Goal: Navigation & Orientation: Find specific page/section

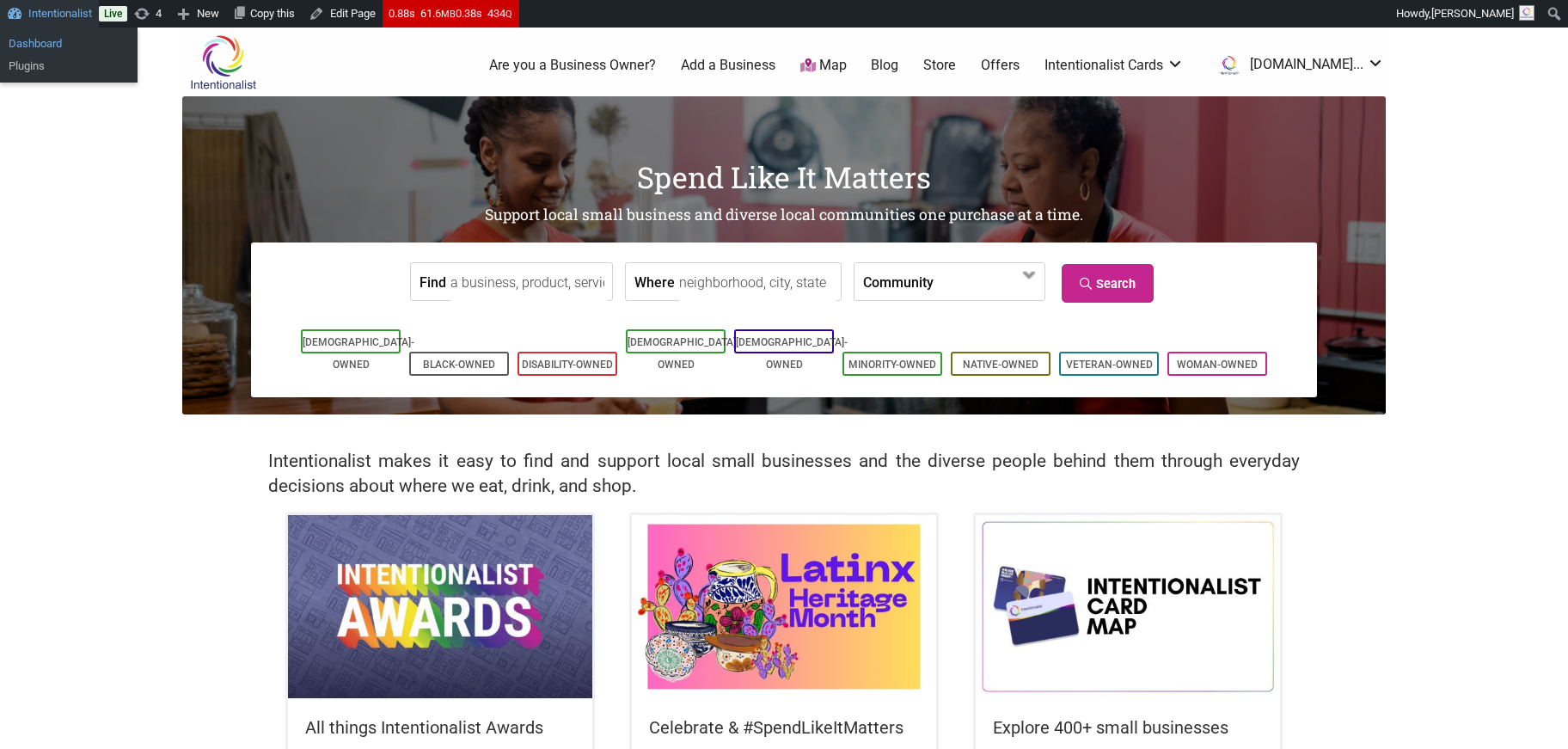
click at [25, 40] on link "Dashboard" at bounding box center [69, 44] width 138 height 23
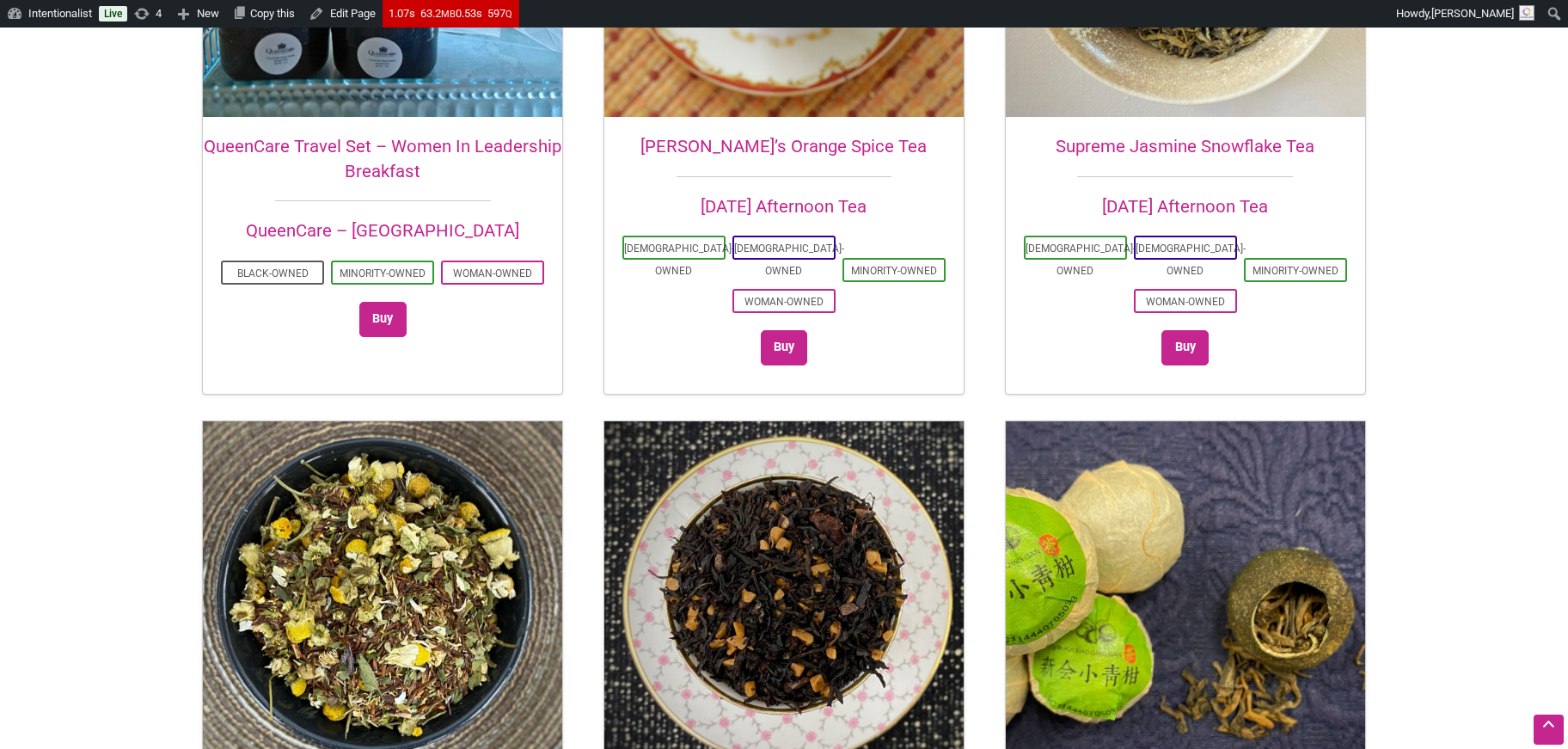
scroll to position [2660, 0]
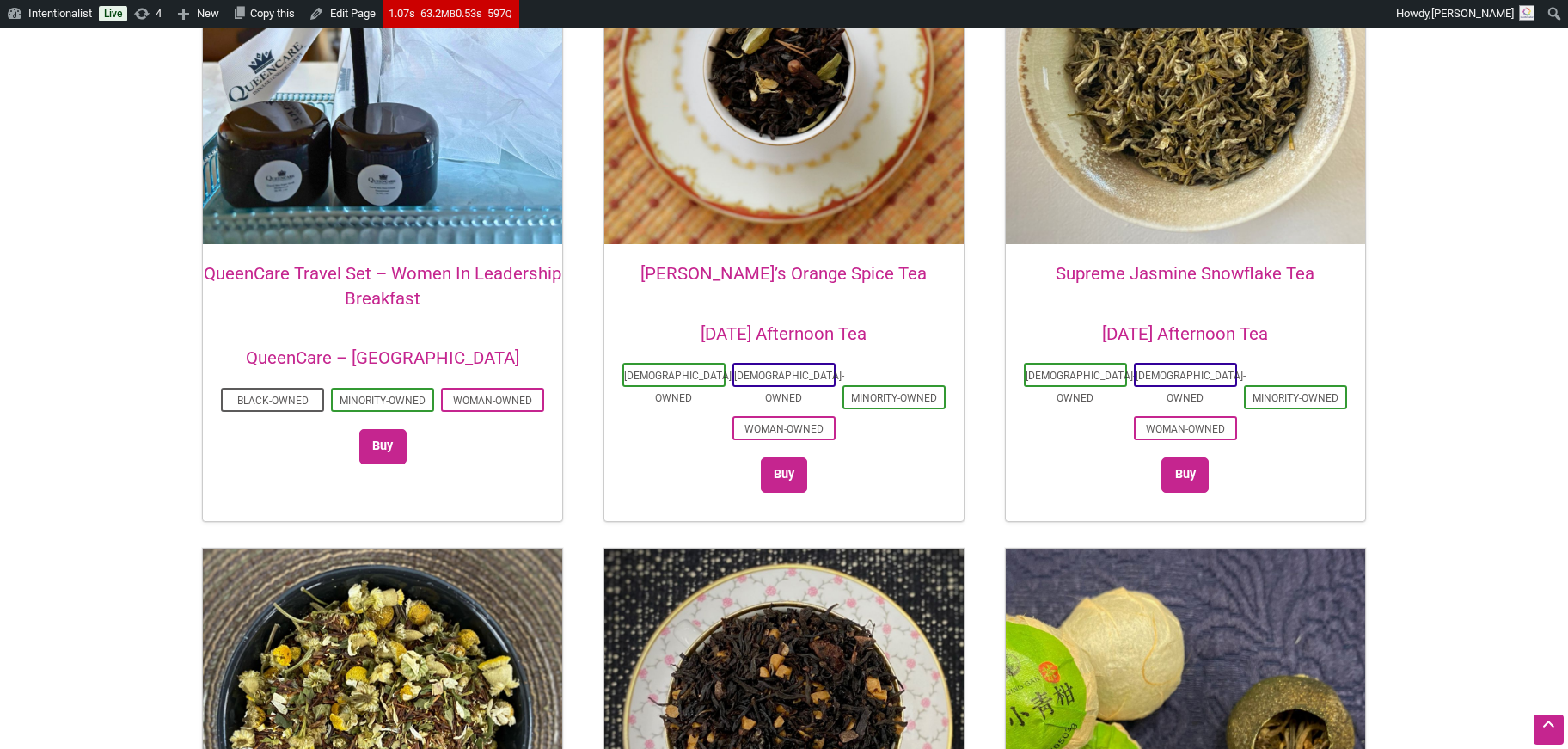
click at [334, 261] on h2 "QueenCare Travel Set – Women In Leadership Breakfast" at bounding box center [382, 286] width 360 height 49
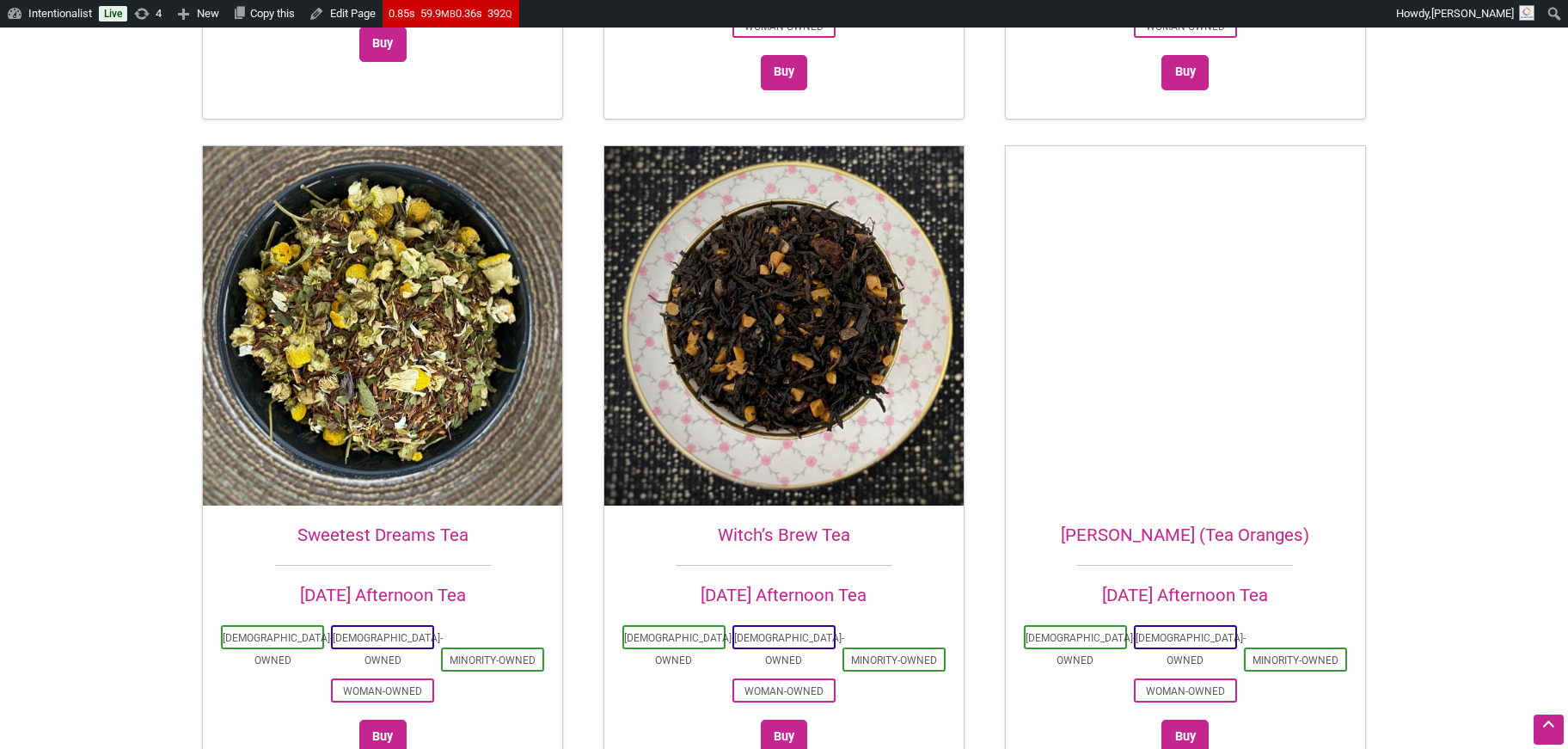
scroll to position [3065, 0]
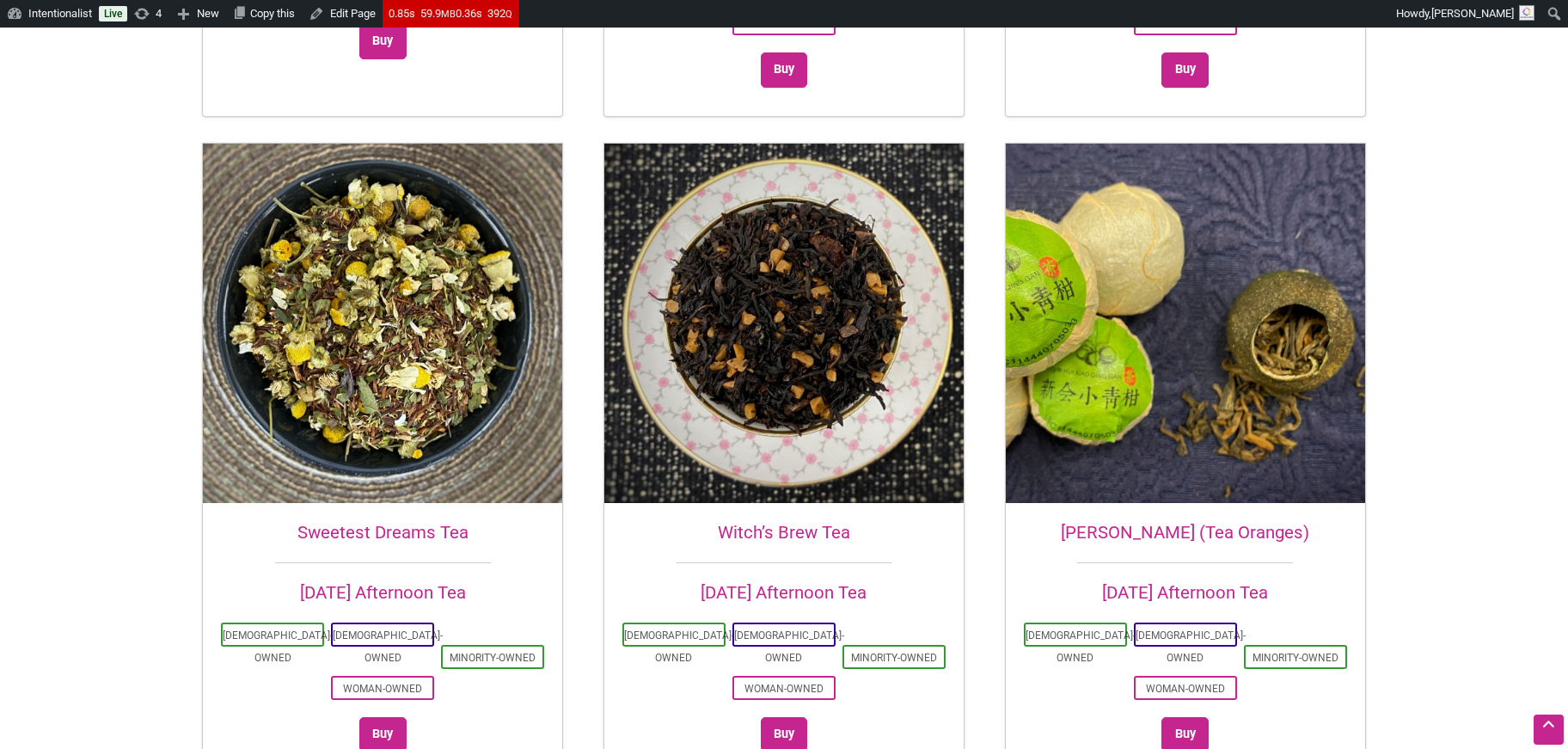
click at [1211, 267] on img at bounding box center [1186, 323] width 360 height 360
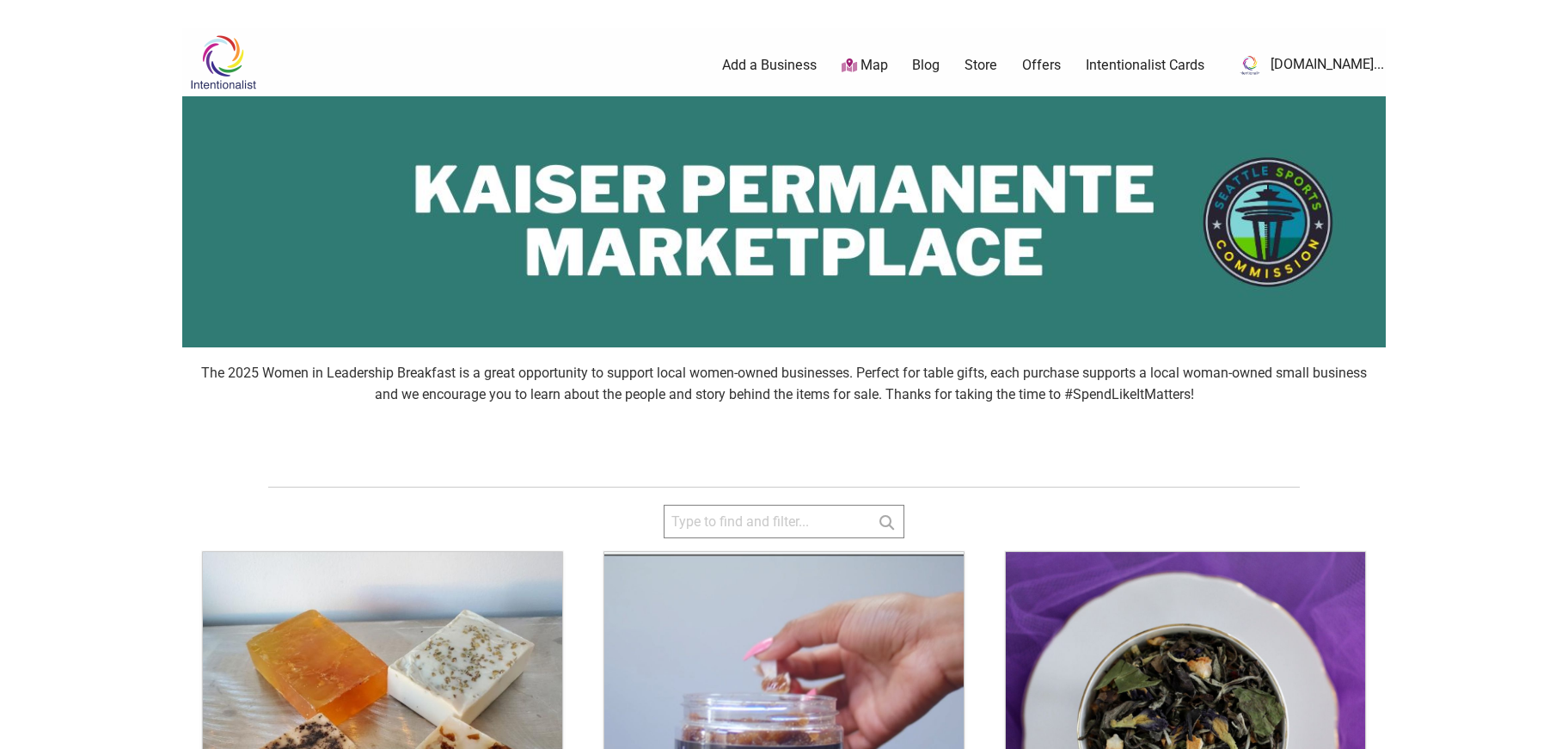
scroll to position [3065, 0]
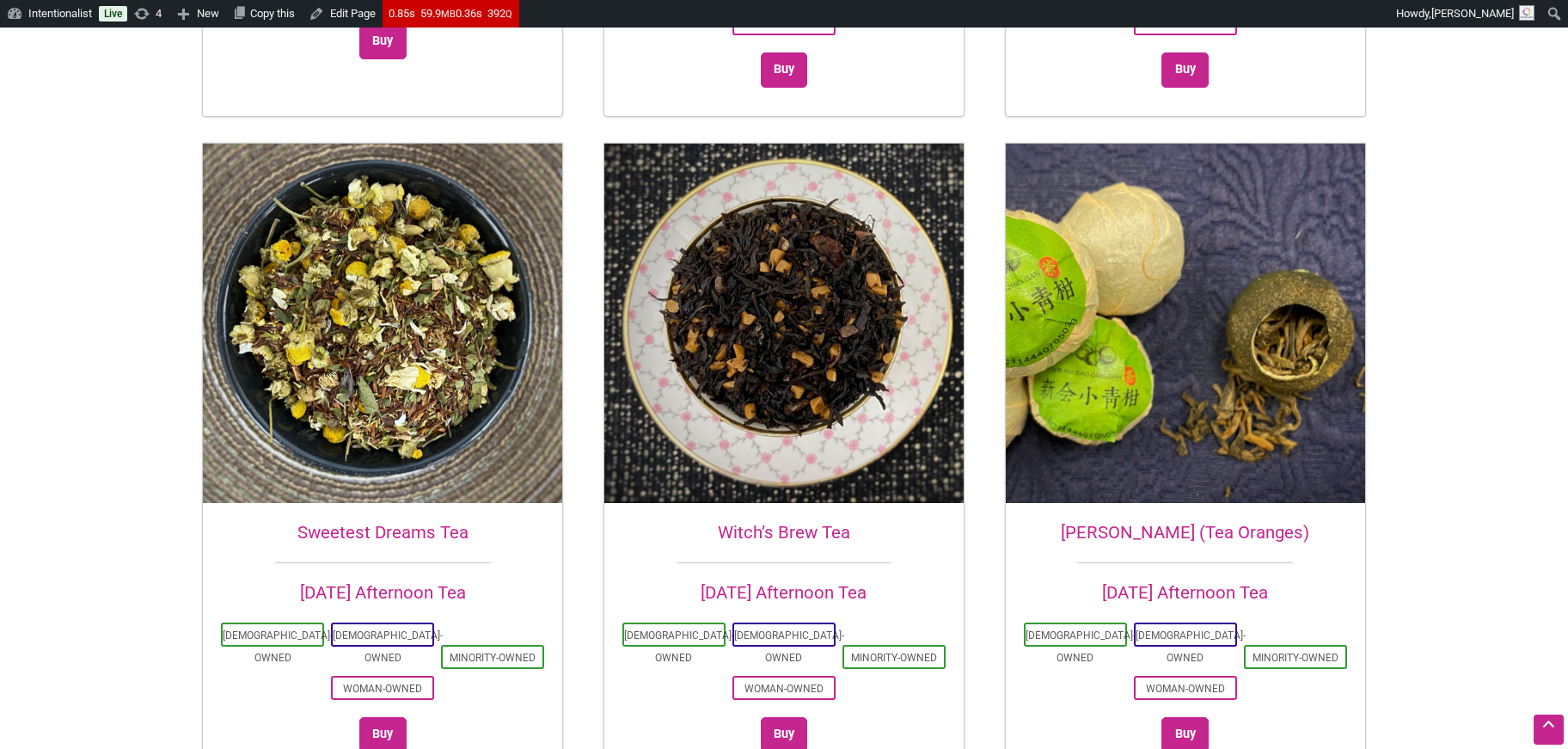
drag, startPoint x: 1194, startPoint y: 282, endPoint x: 648, endPoint y: 3, distance: 613.2
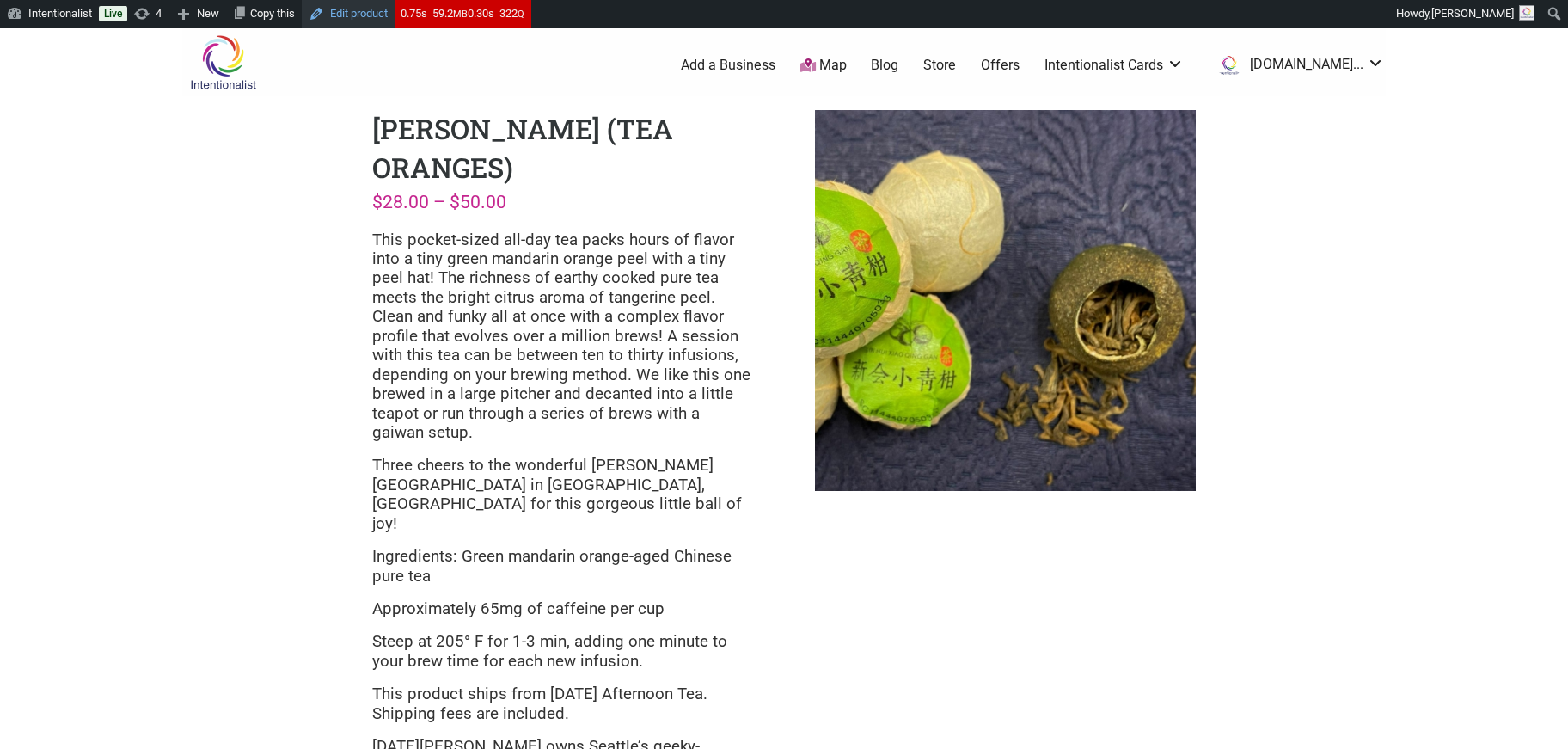
click at [379, 15] on link "Edit product" at bounding box center [348, 14] width 93 height 28
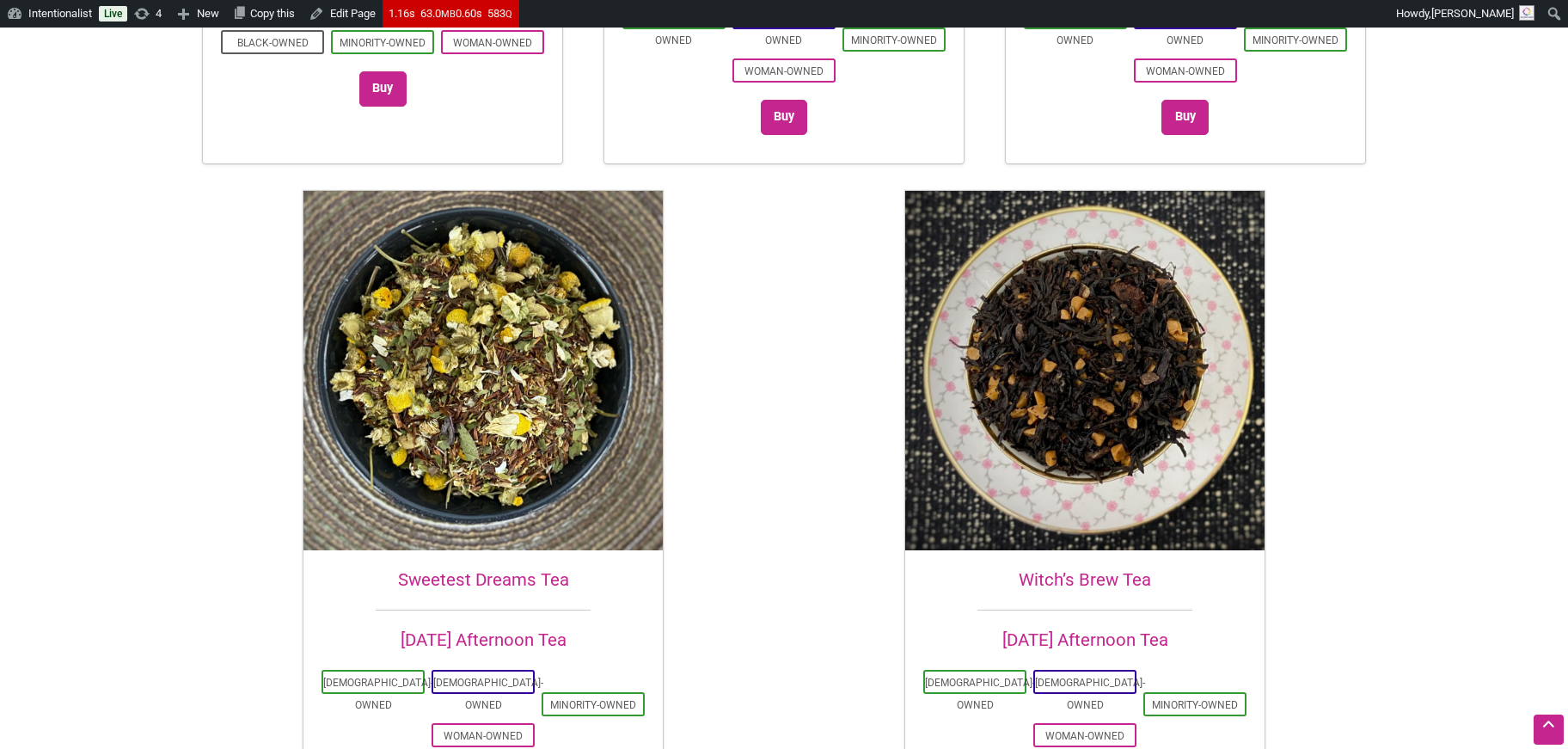
scroll to position [3020, 0]
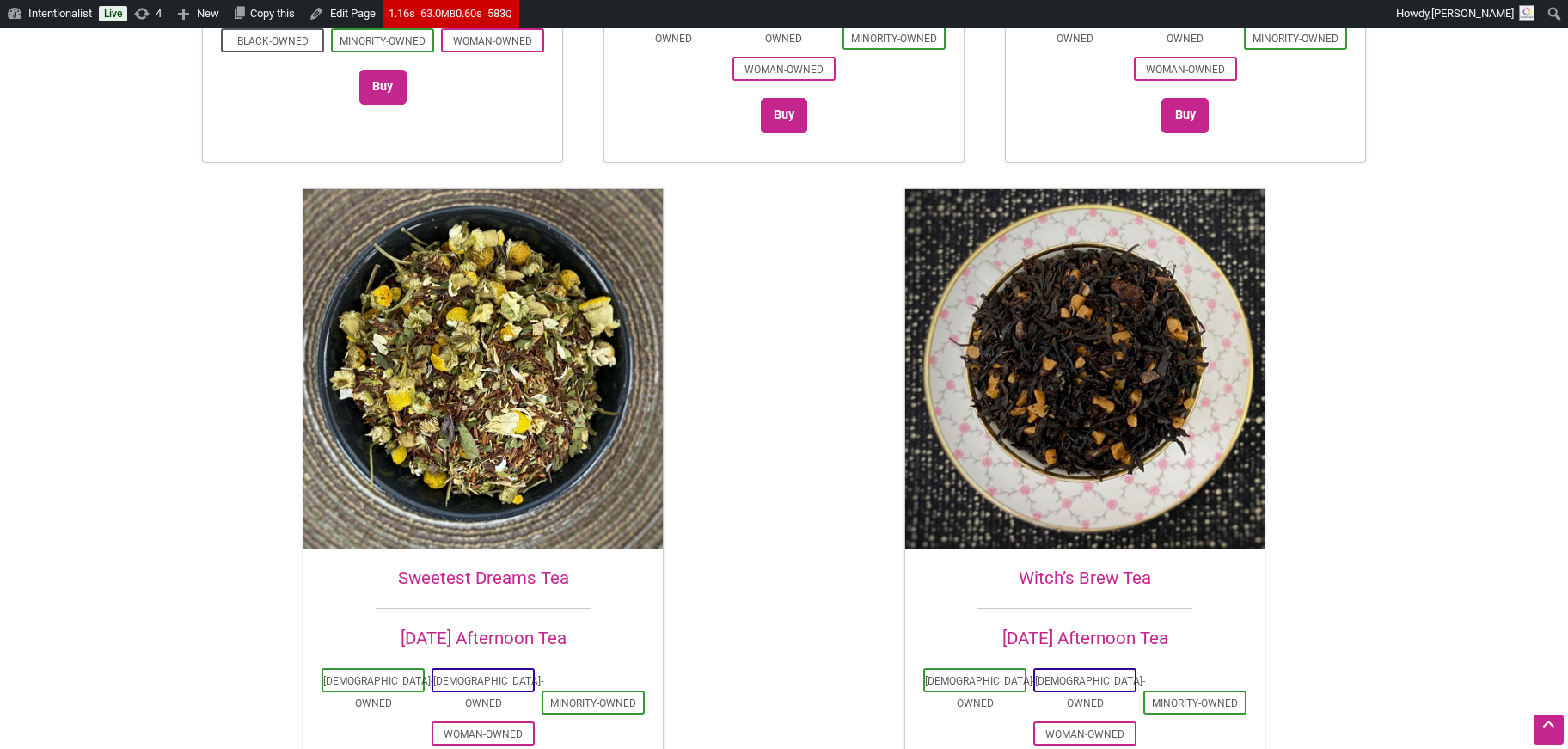
click at [574, 224] on img at bounding box center [483, 368] width 360 height 360
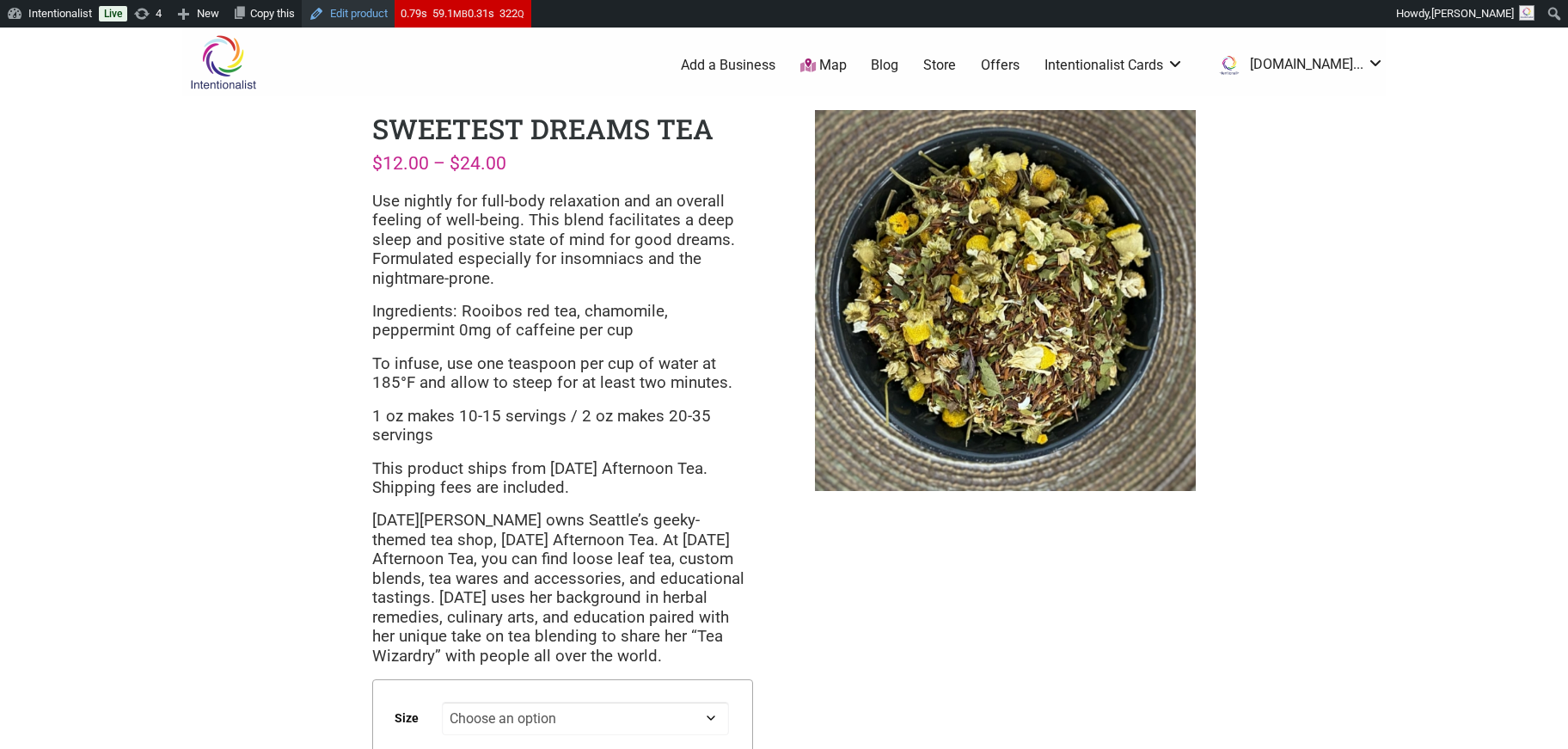
click at [379, 18] on link "Edit product" at bounding box center [348, 14] width 93 height 28
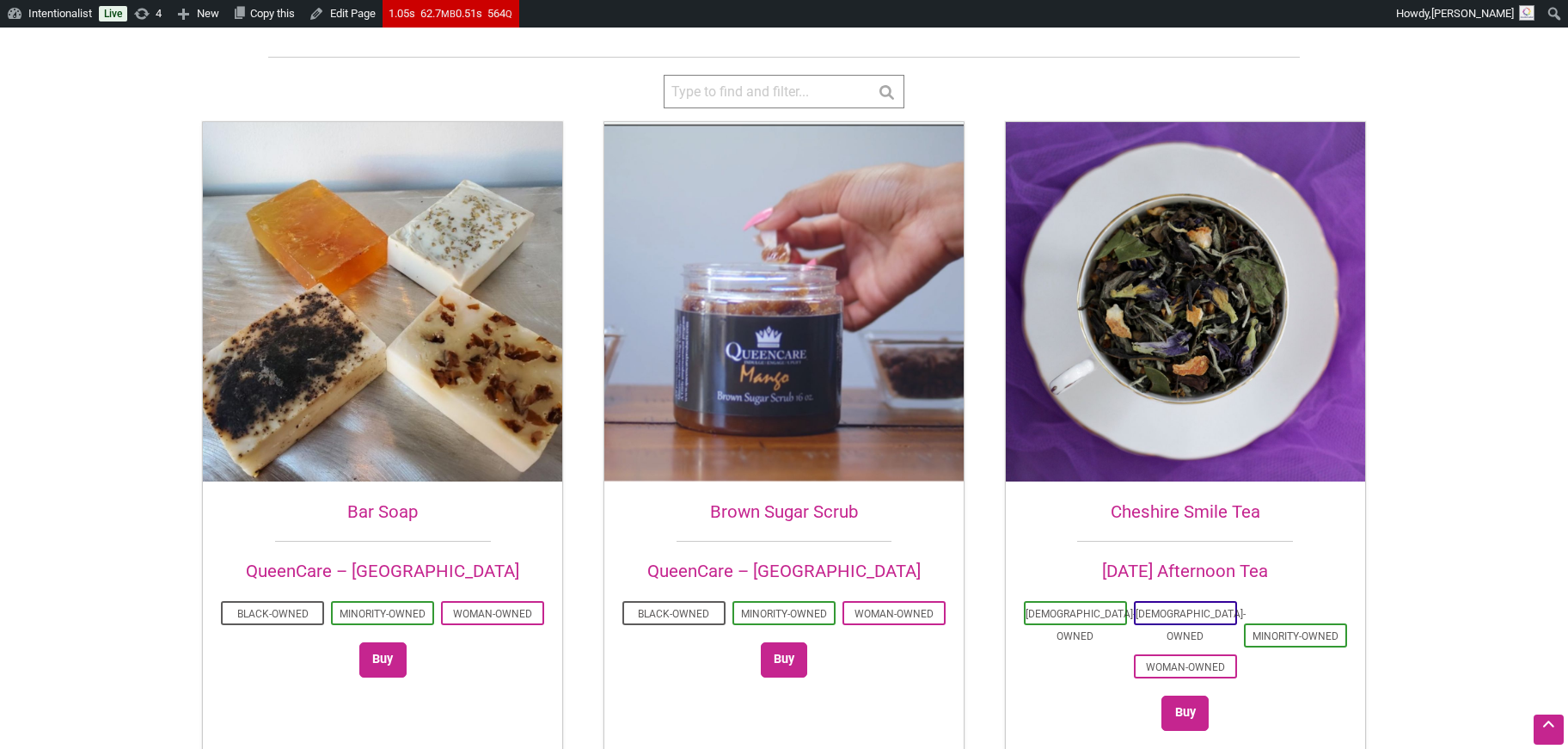
scroll to position [459, 0]
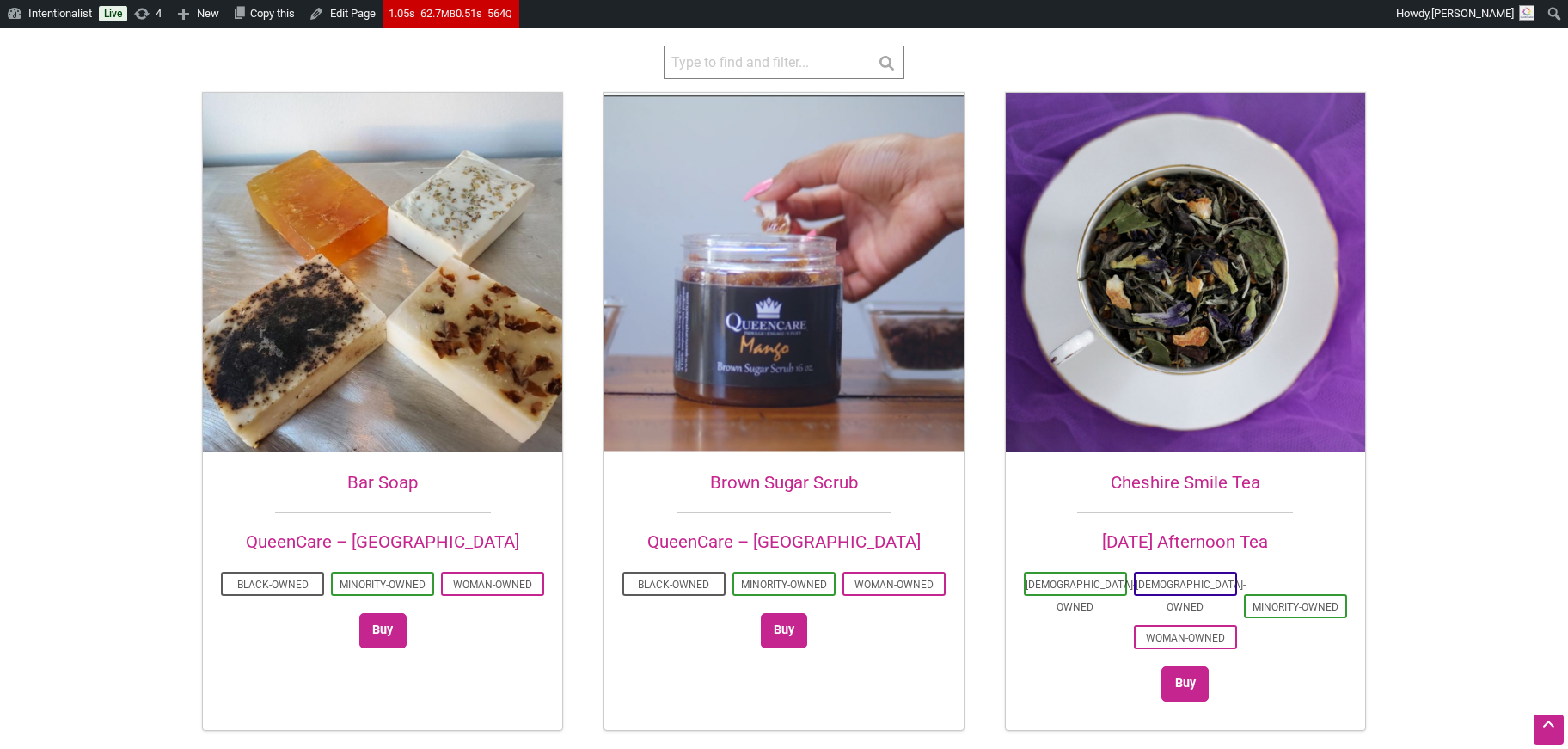
click at [1165, 480] on h2 "Cheshire Smile Tea" at bounding box center [1186, 482] width 360 height 25
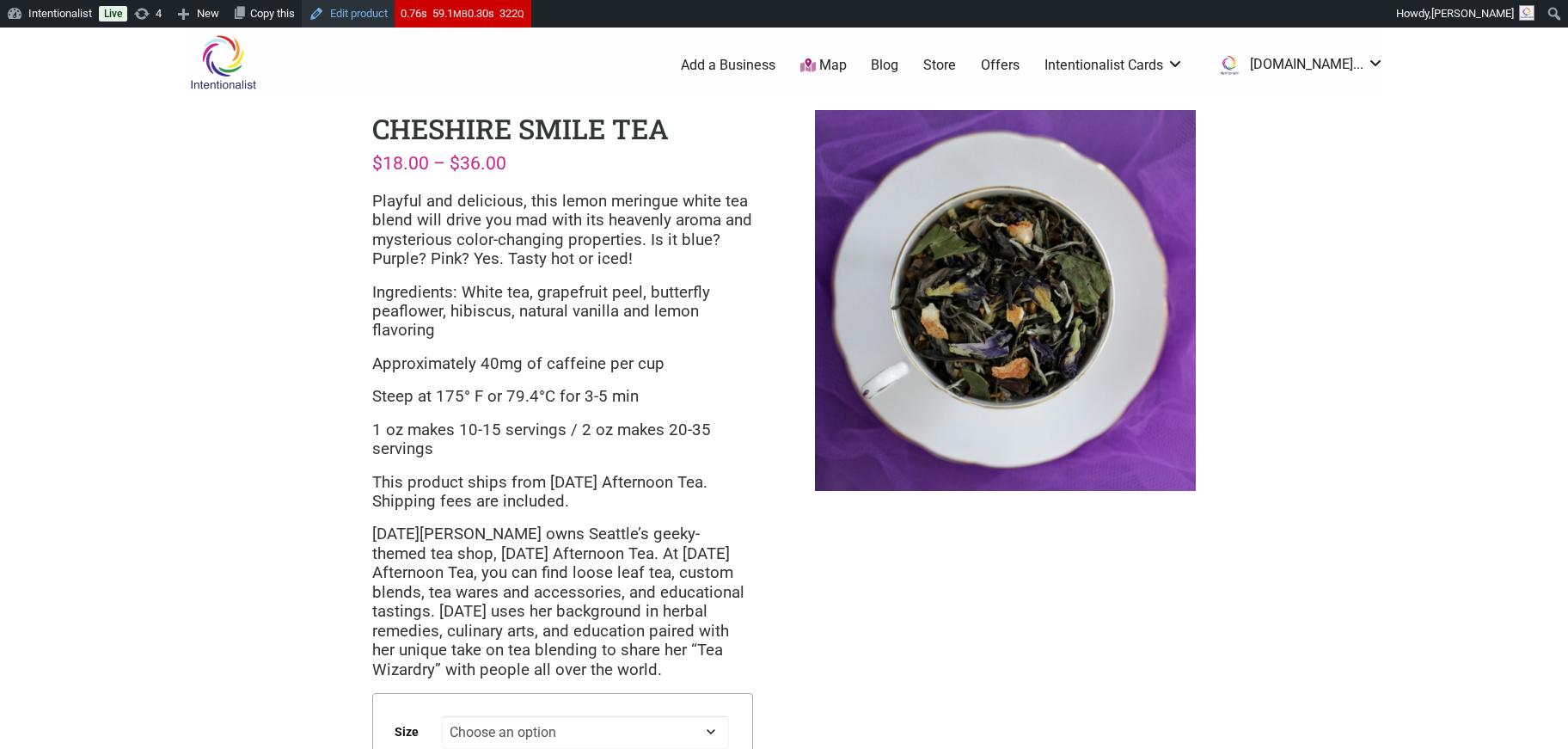
click at [381, 5] on link "Edit product" at bounding box center [348, 14] width 93 height 28
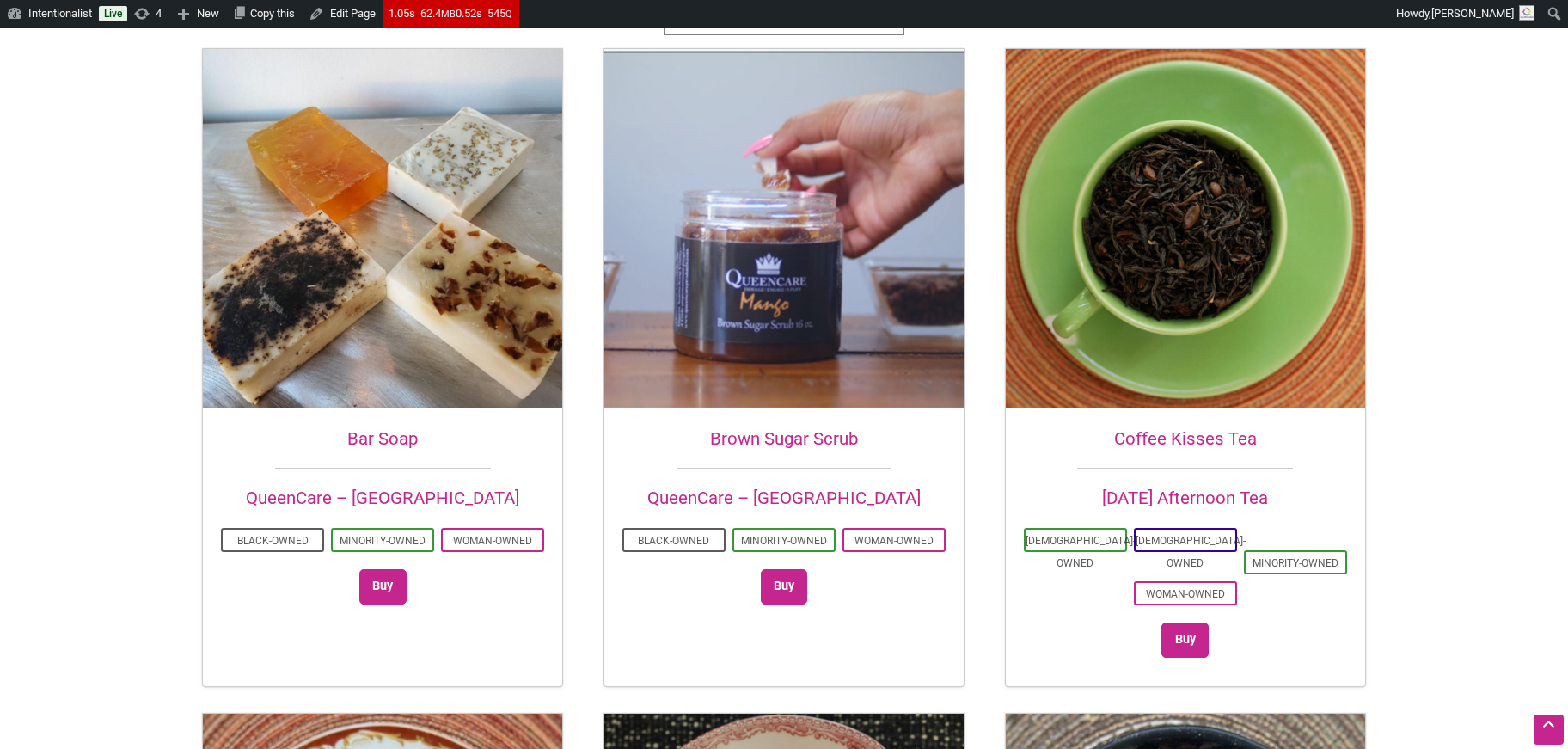
scroll to position [503, 0]
click at [781, 431] on h2 "Brown Sugar Scrub" at bounding box center [784, 438] width 360 height 25
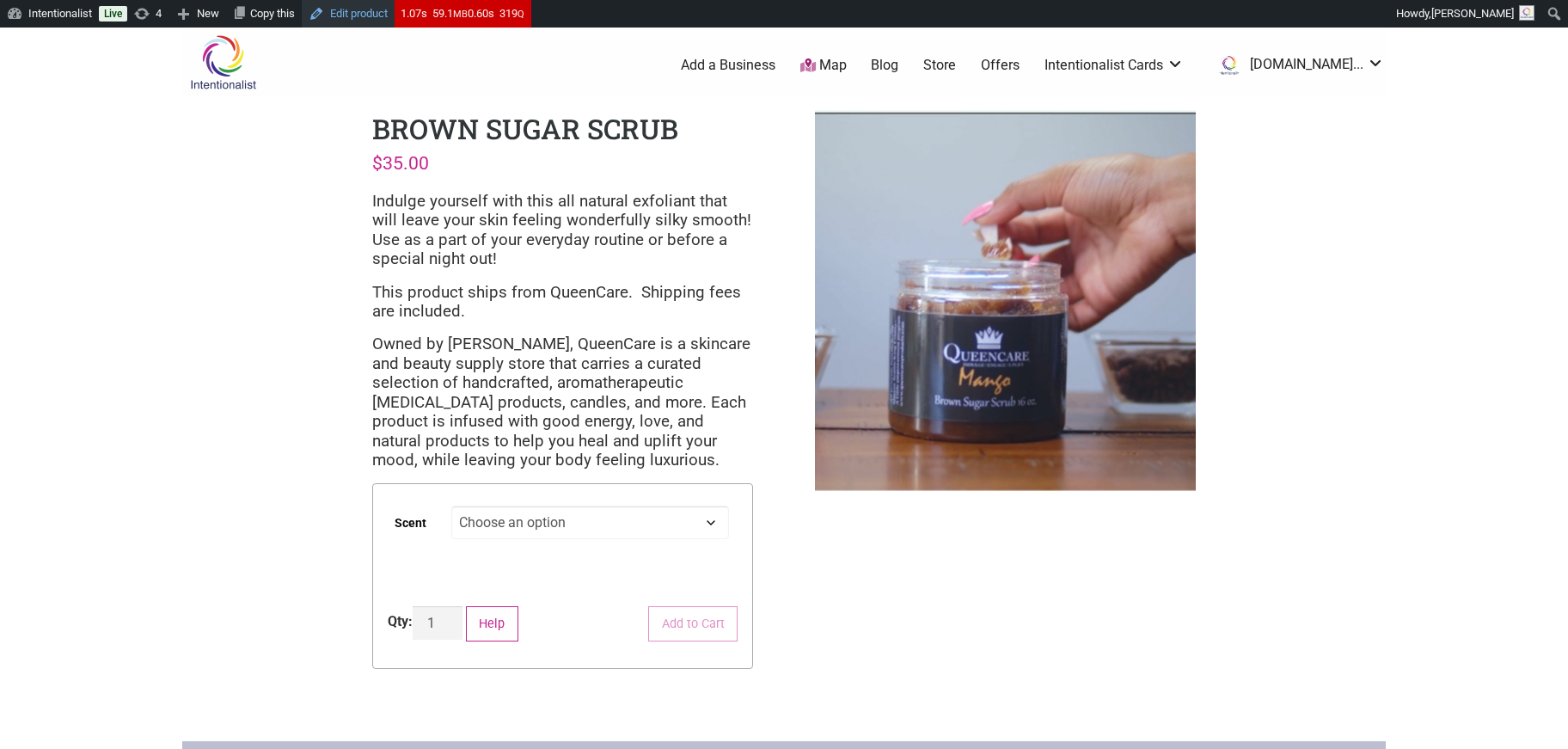
click at [374, 17] on link "Edit product" at bounding box center [348, 14] width 93 height 28
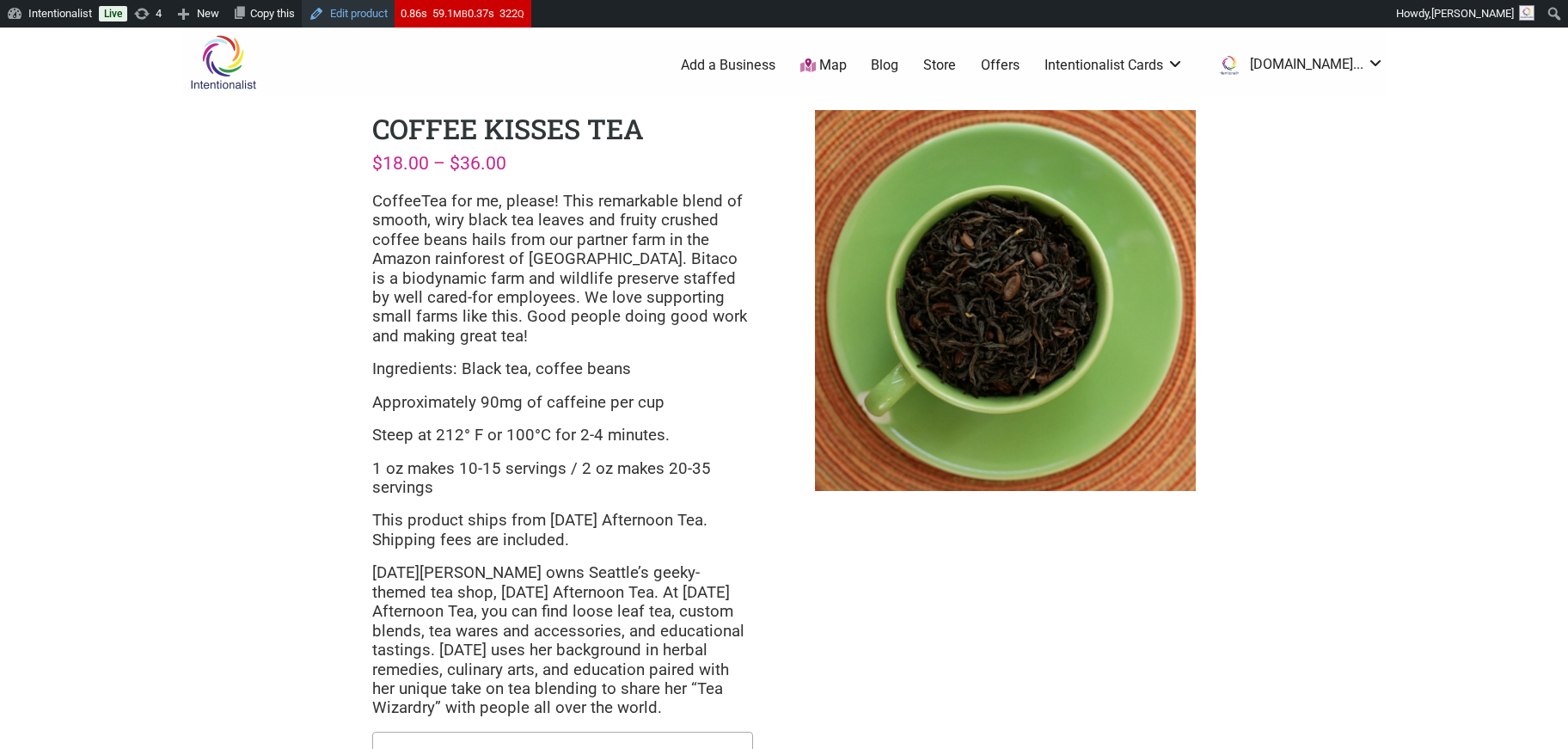
click at [372, 14] on link "Edit product" at bounding box center [348, 14] width 93 height 28
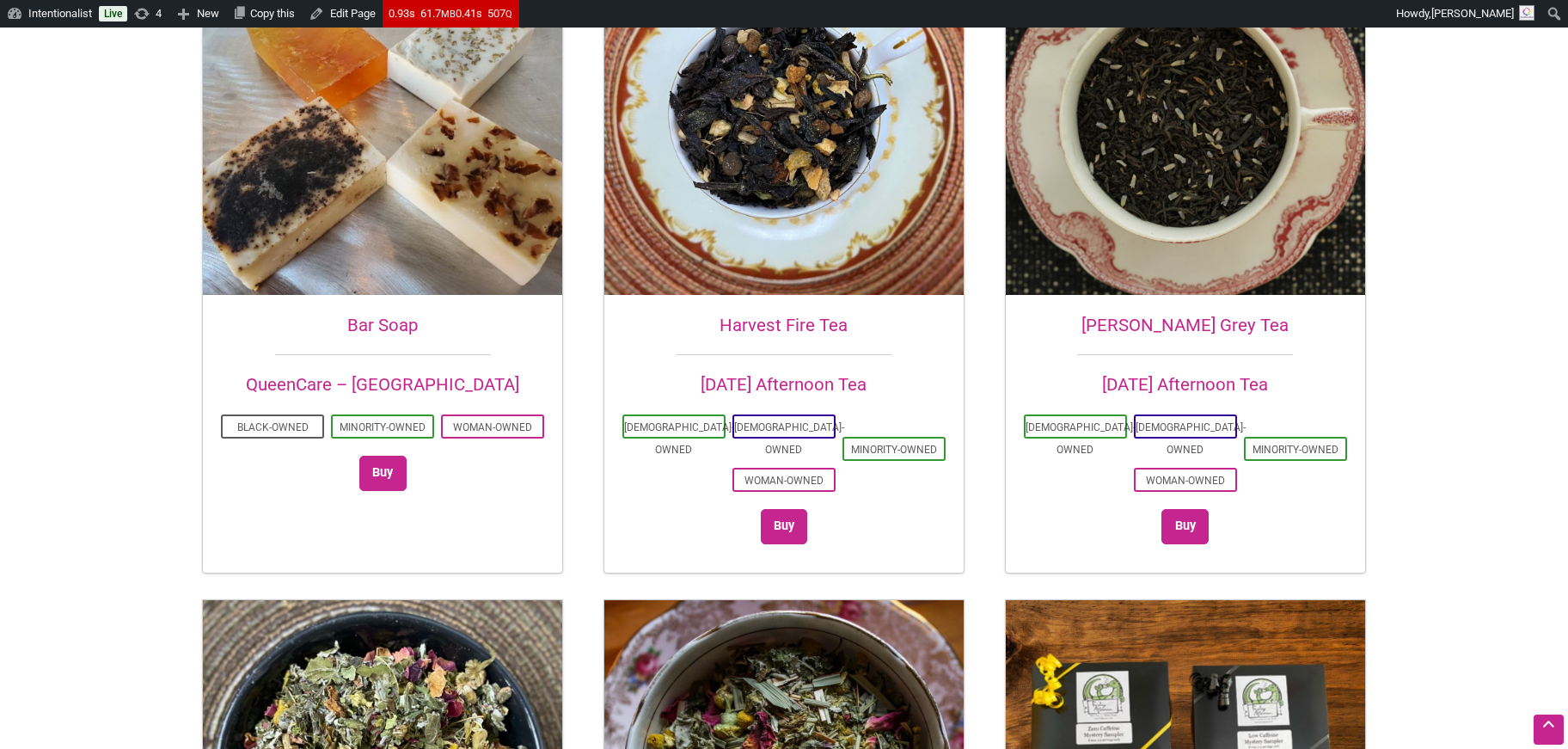
scroll to position [616, 0]
click at [1217, 167] on img at bounding box center [1186, 116] width 360 height 360
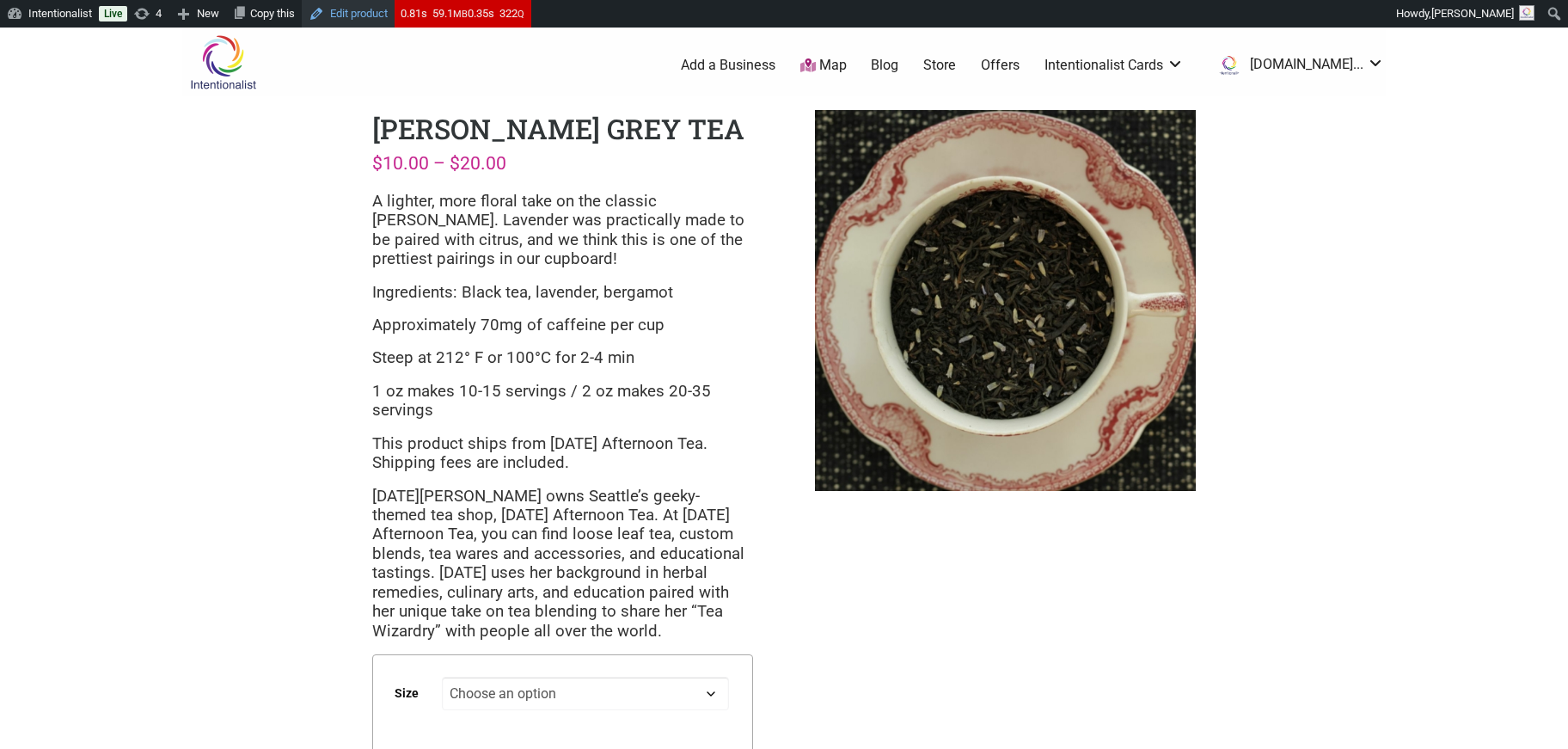
click at [366, 18] on link "Edit product" at bounding box center [348, 14] width 93 height 28
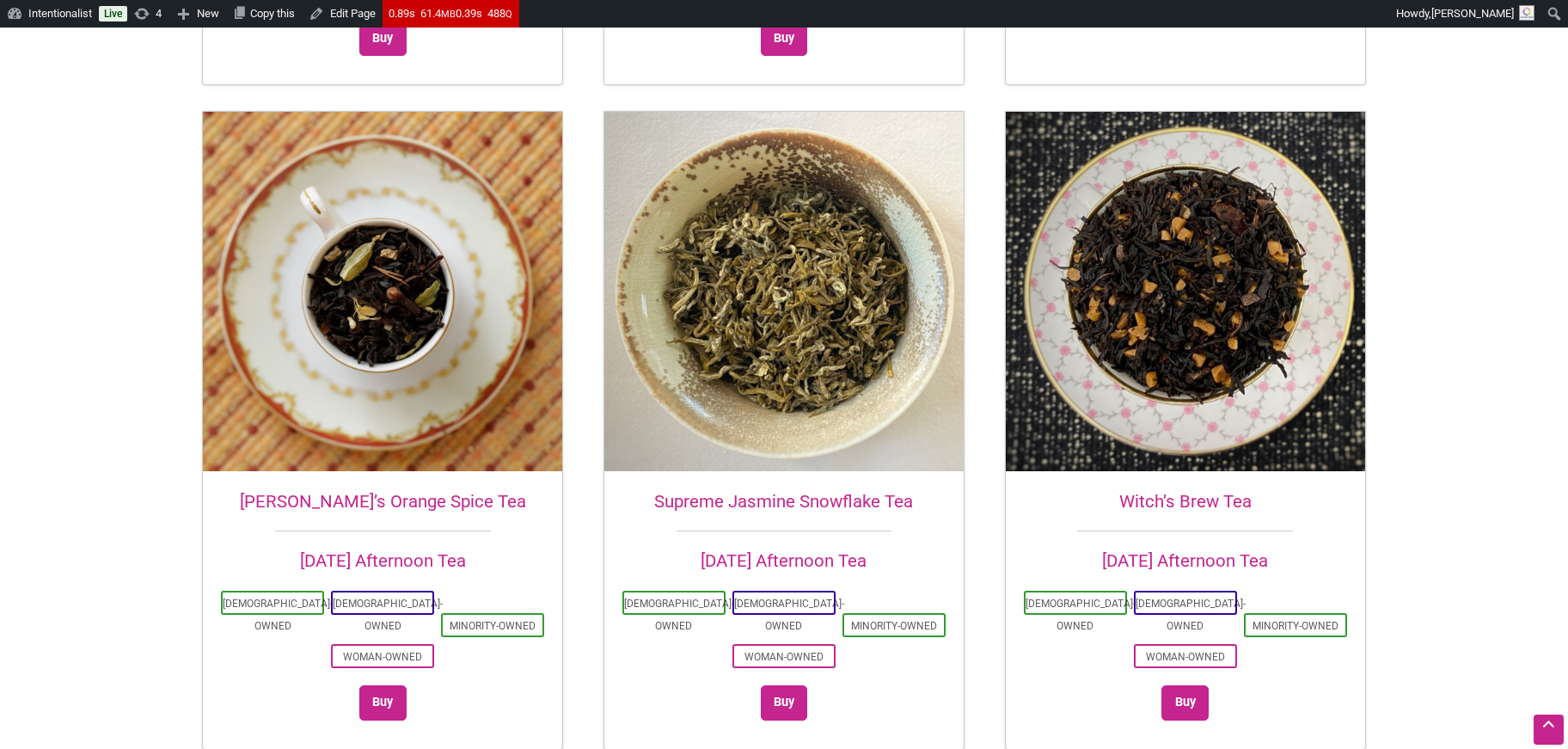
scroll to position [1771, 0]
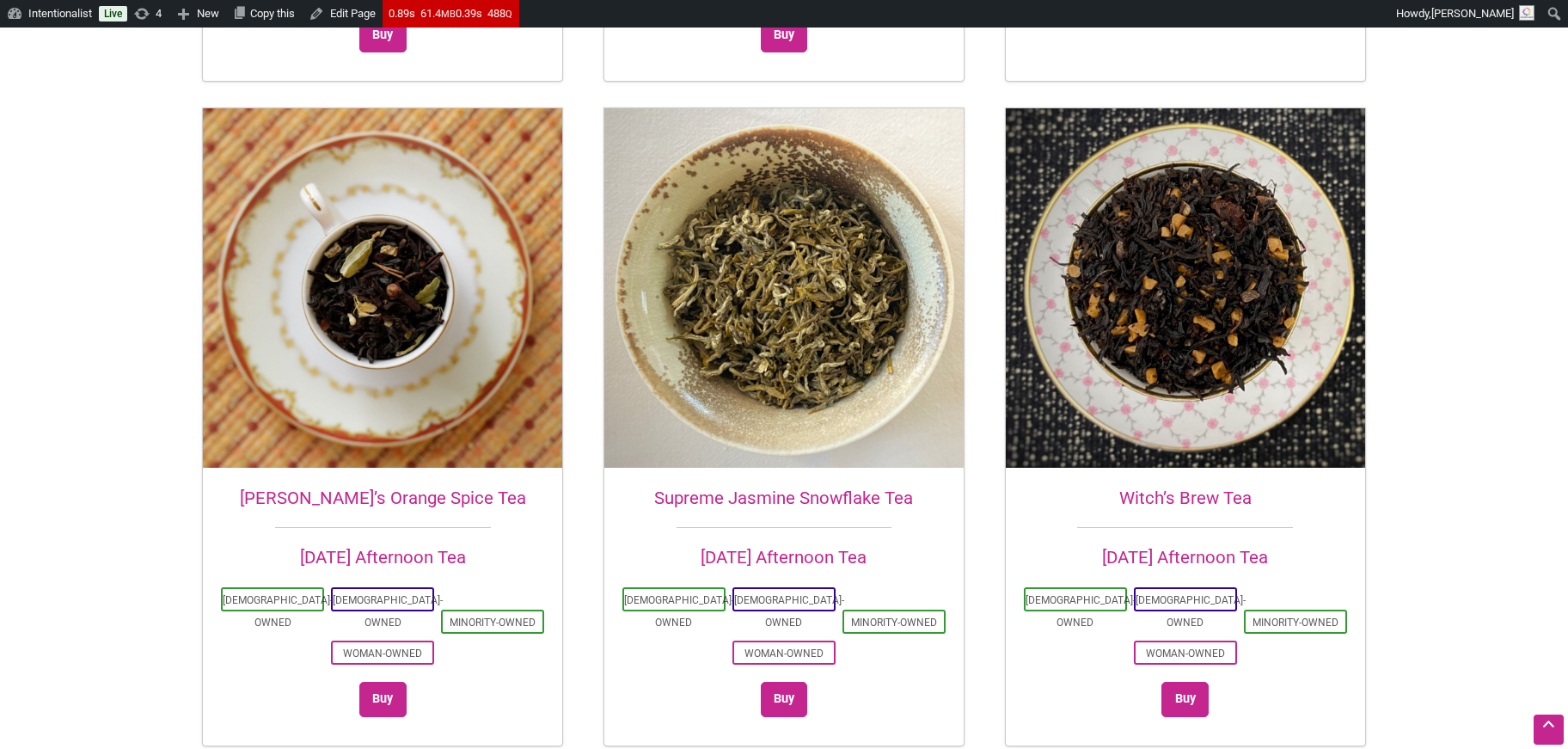
click at [821, 267] on img at bounding box center [784, 287] width 360 height 360
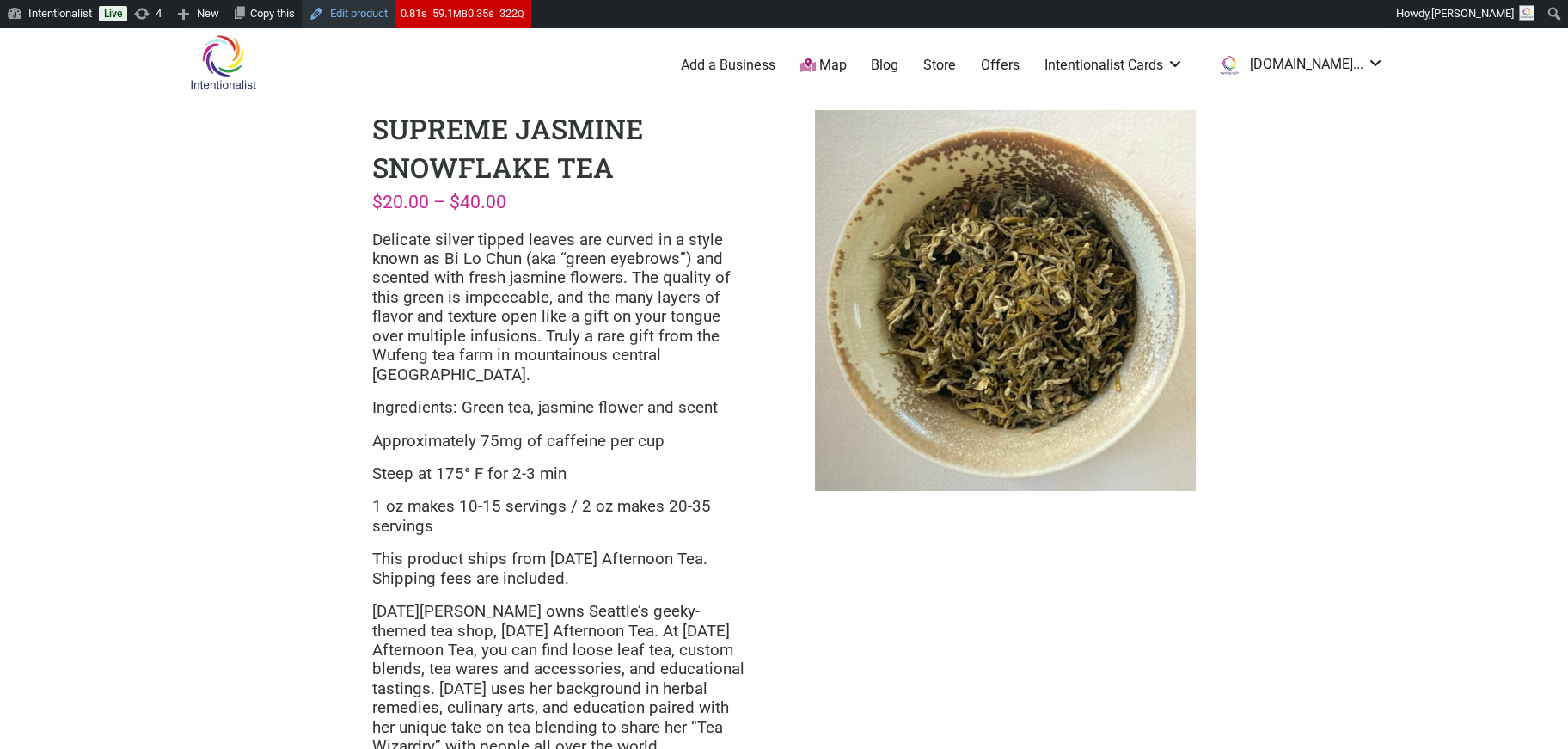
click at [370, 10] on link "Edit product" at bounding box center [348, 14] width 93 height 28
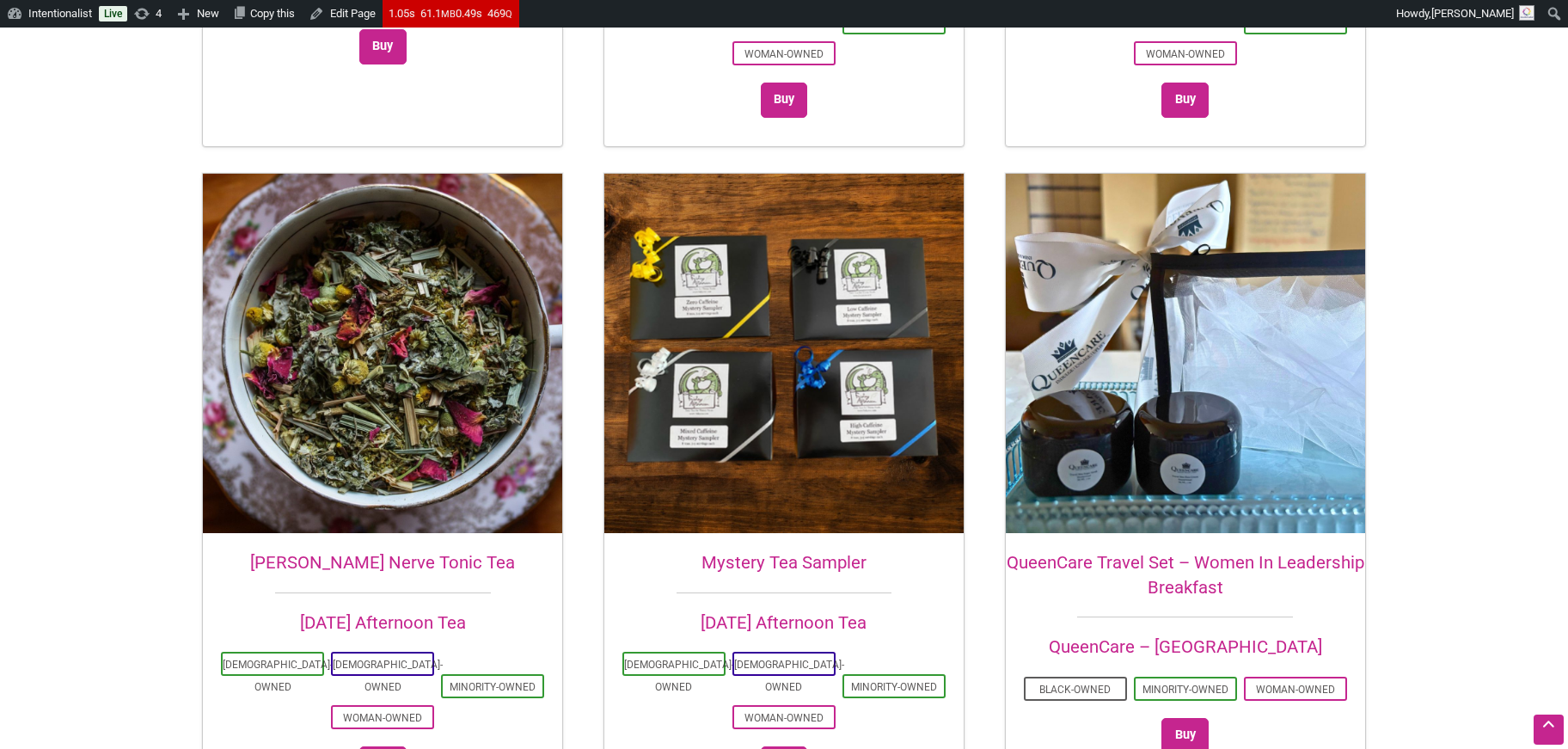
scroll to position [1045, 0]
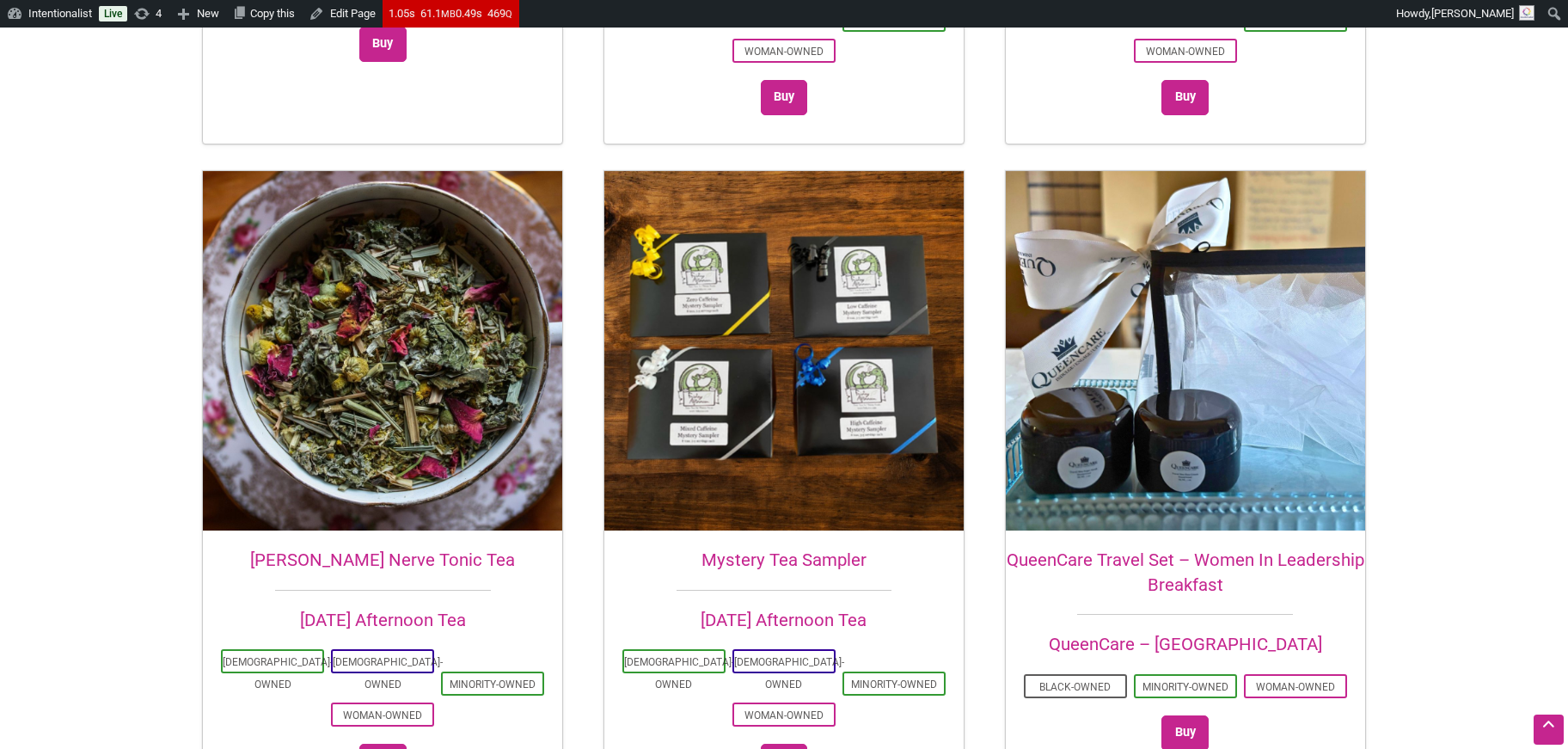
click at [882, 294] on img at bounding box center [784, 350] width 360 height 360
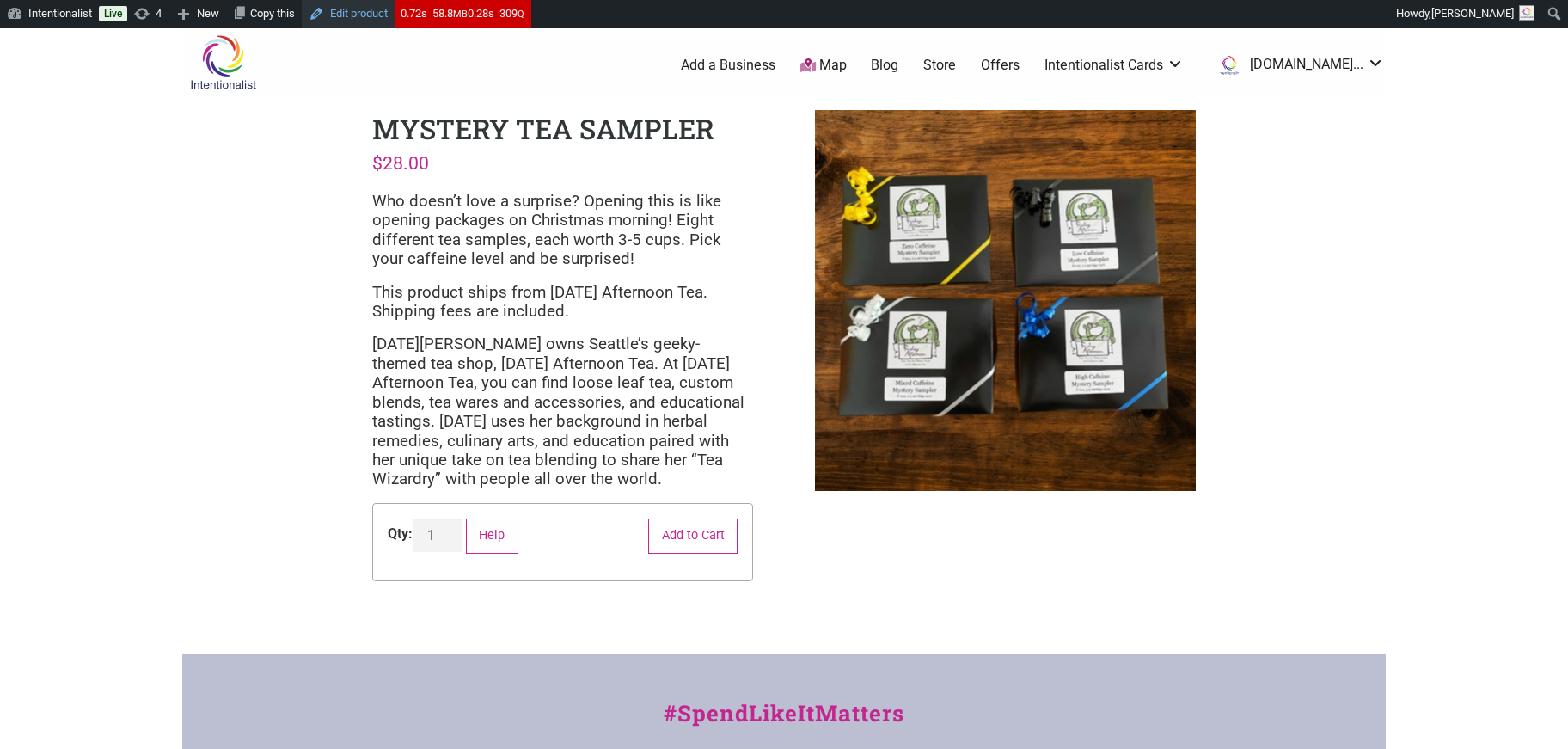
click at [368, 17] on link "Edit product" at bounding box center [348, 14] width 93 height 28
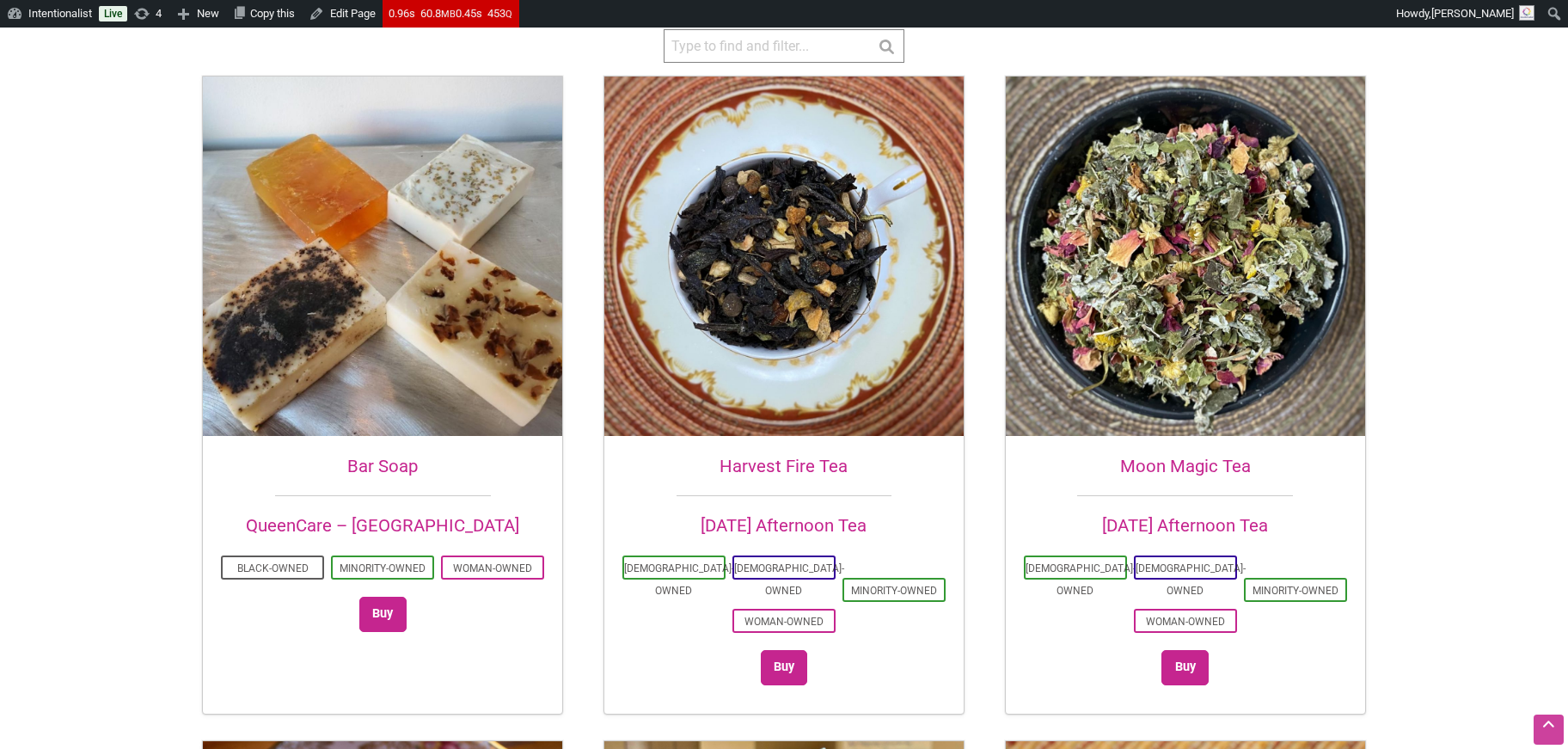
scroll to position [545, 0]
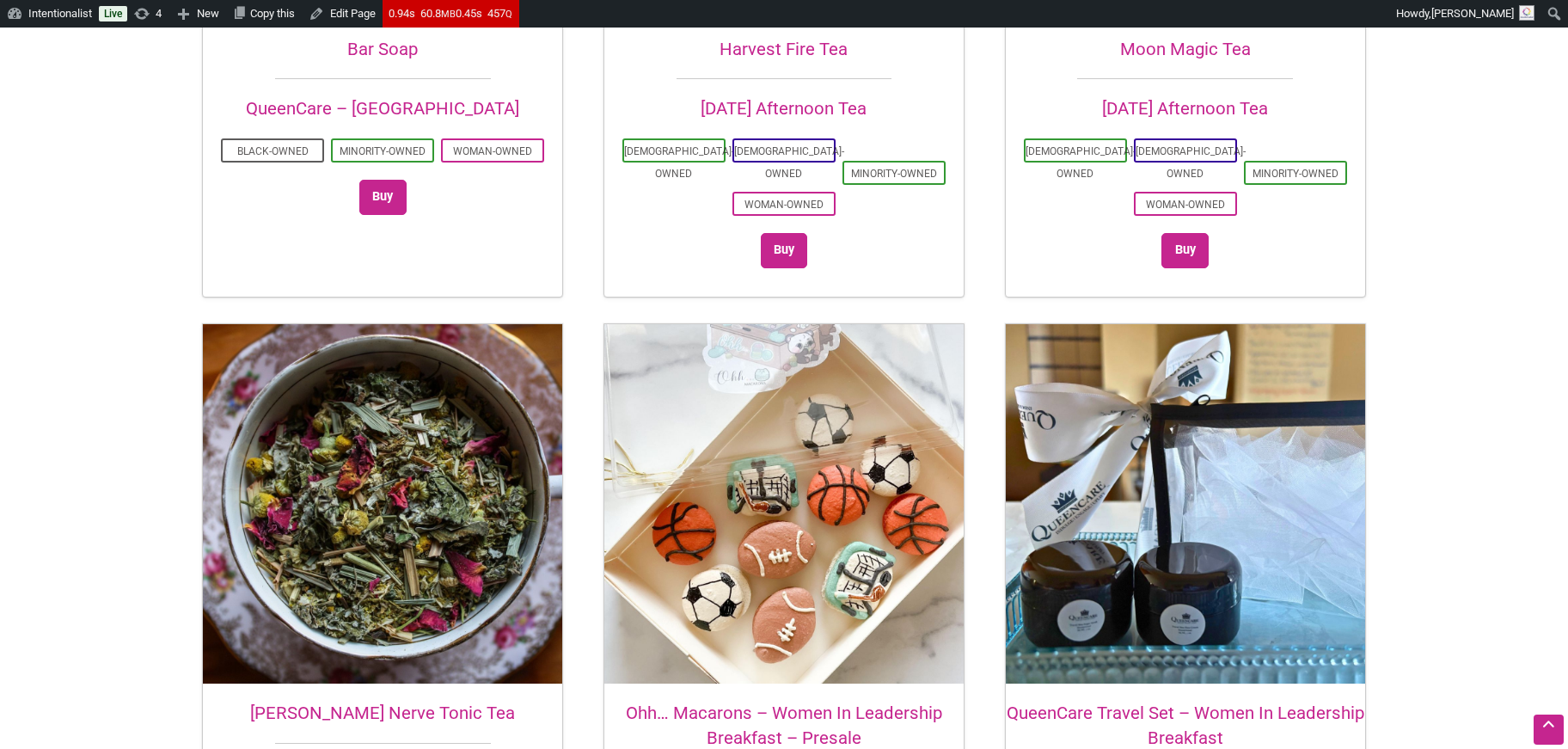
scroll to position [913, 0]
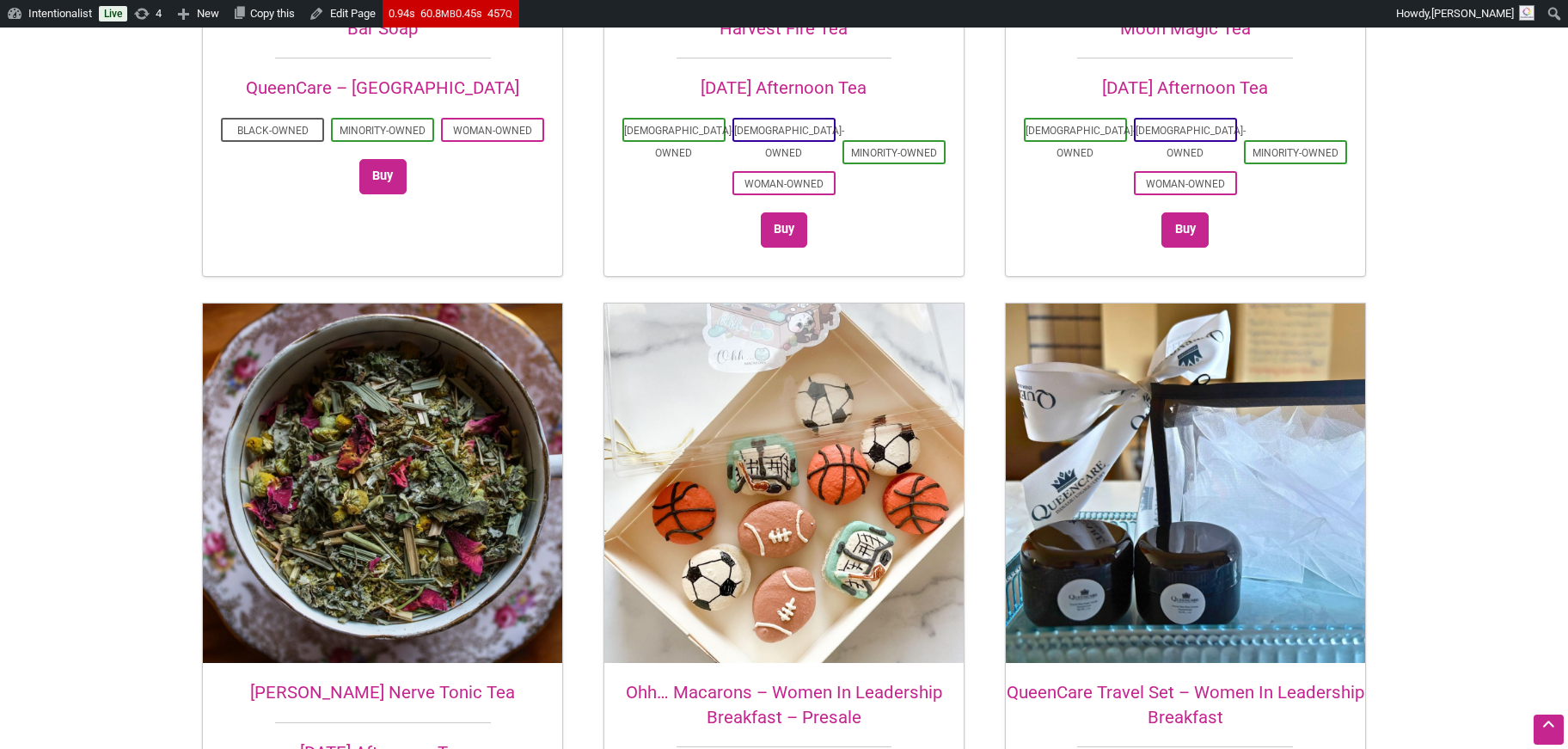
click at [1102, 680] on h2 "QueenCare Travel Set – Women In Leadership Breakfast" at bounding box center [1186, 705] width 360 height 49
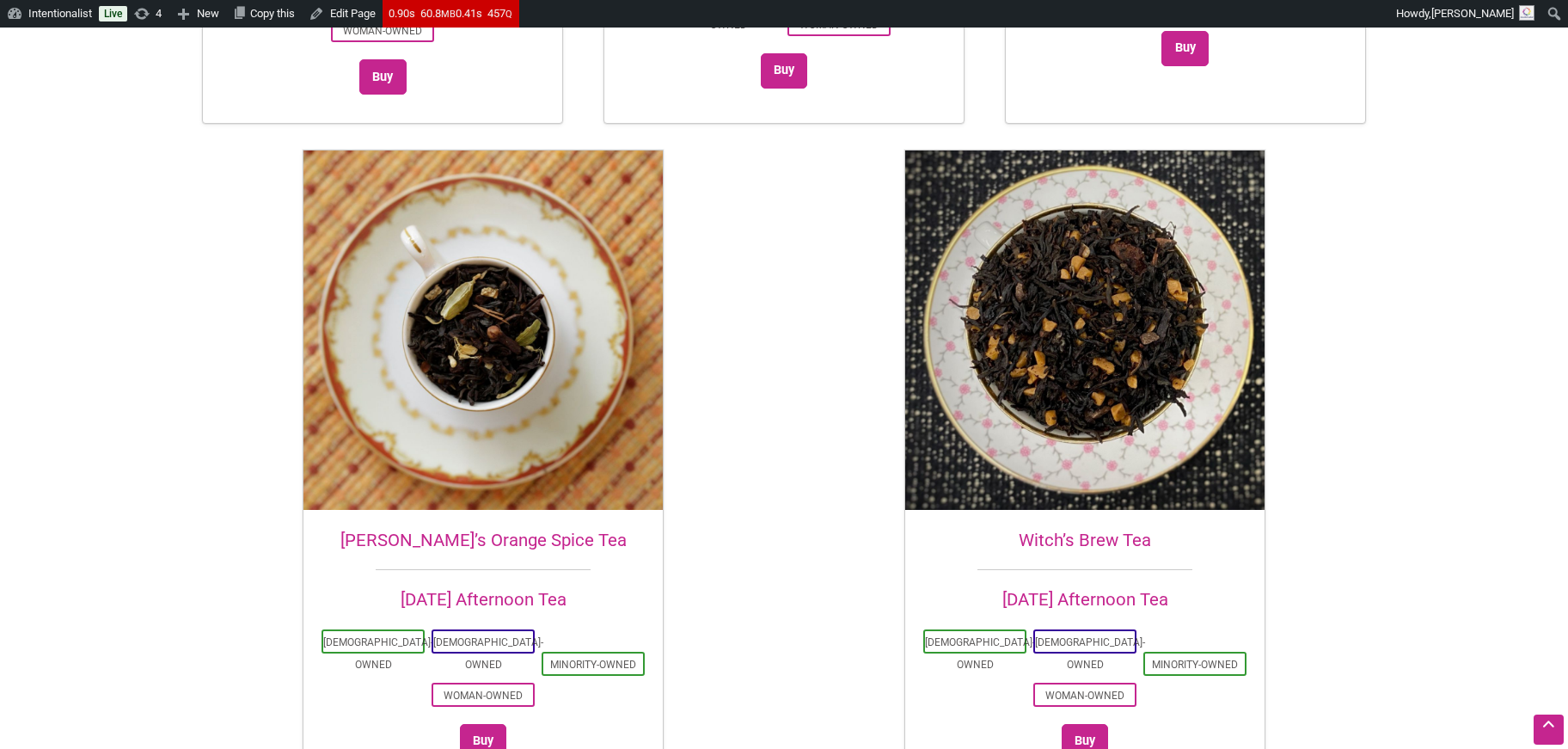
scroll to position [1727, 0]
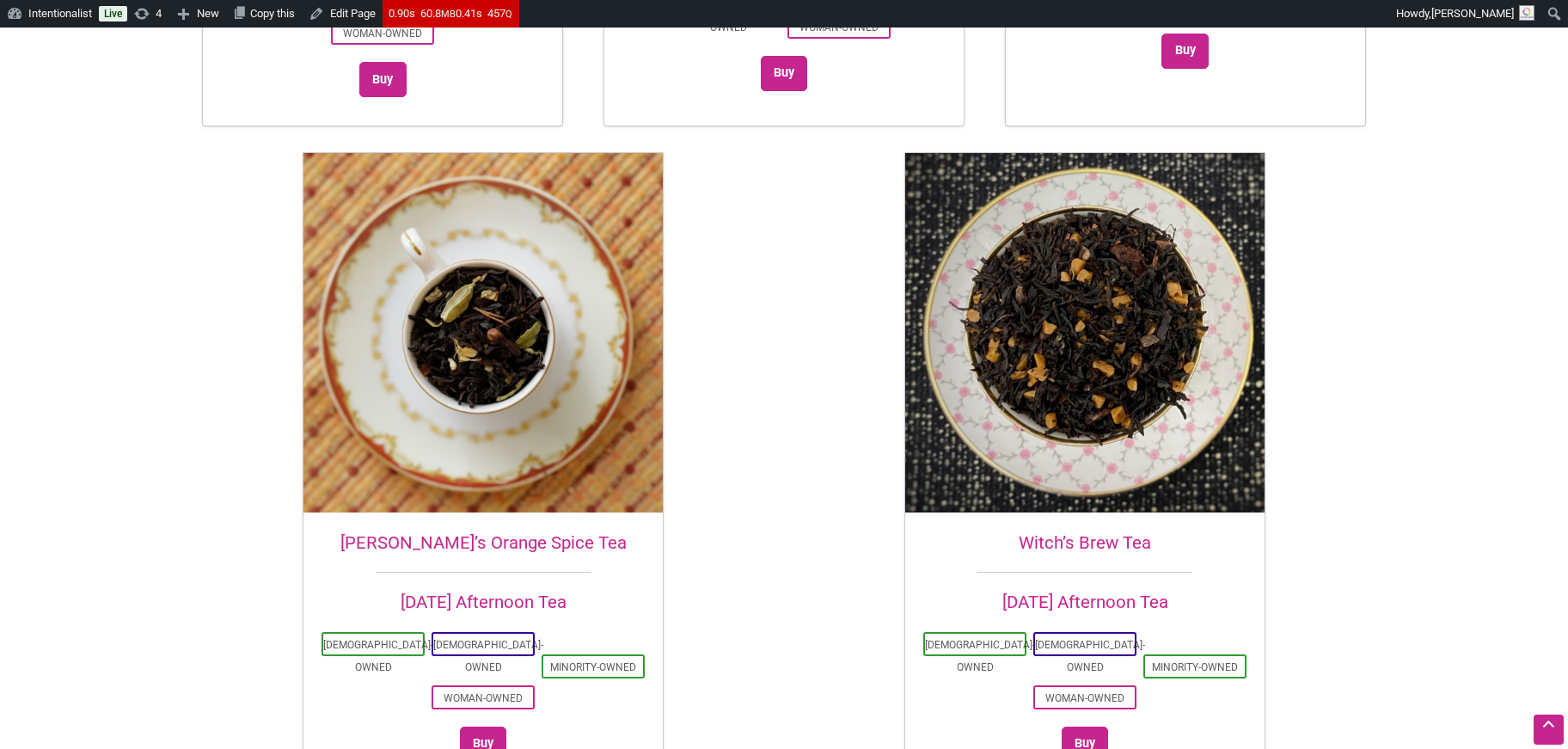
click at [454, 277] on img at bounding box center [483, 333] width 360 height 360
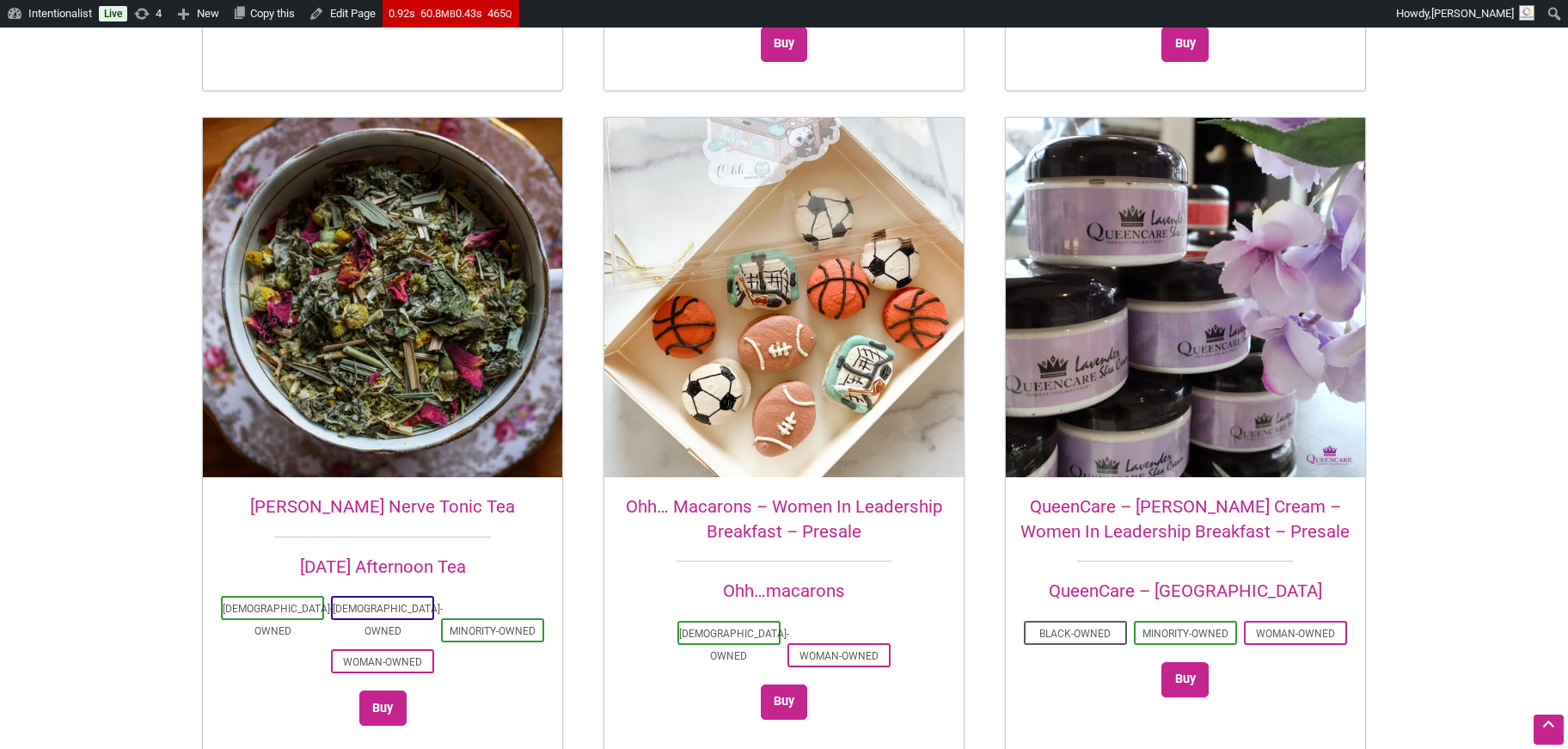
scroll to position [1097, 0]
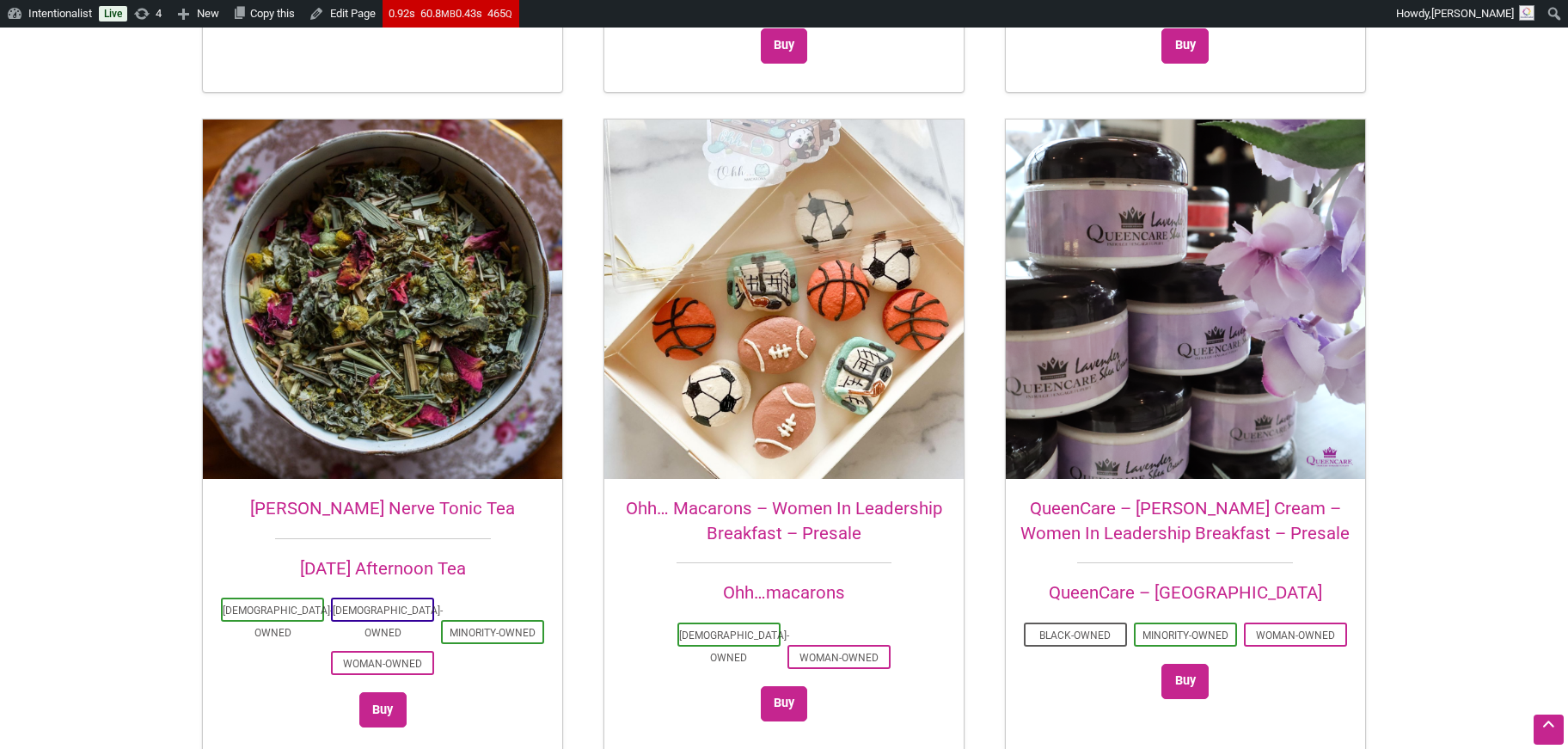
click at [449, 270] on img at bounding box center [382, 299] width 360 height 360
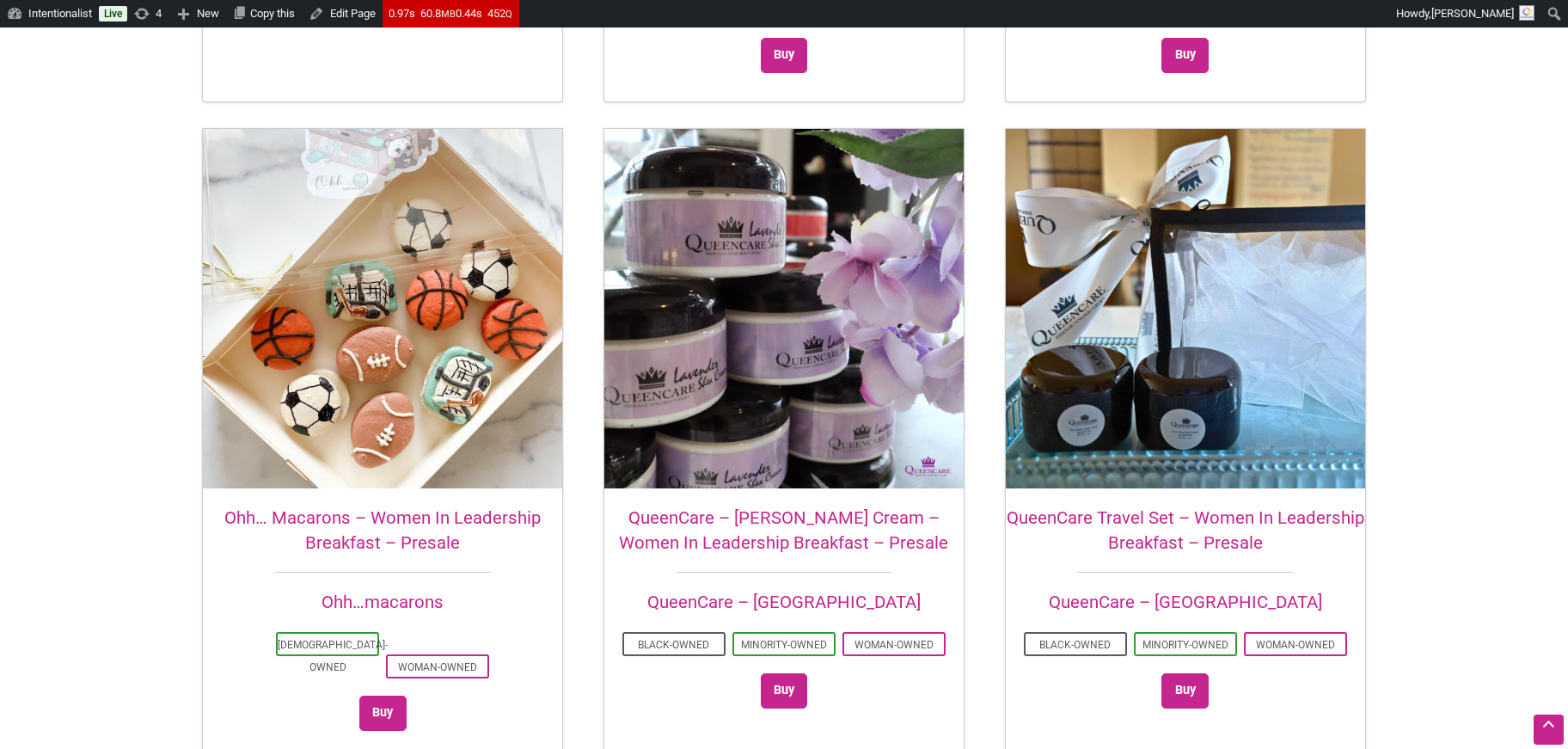
scroll to position [1119, 0]
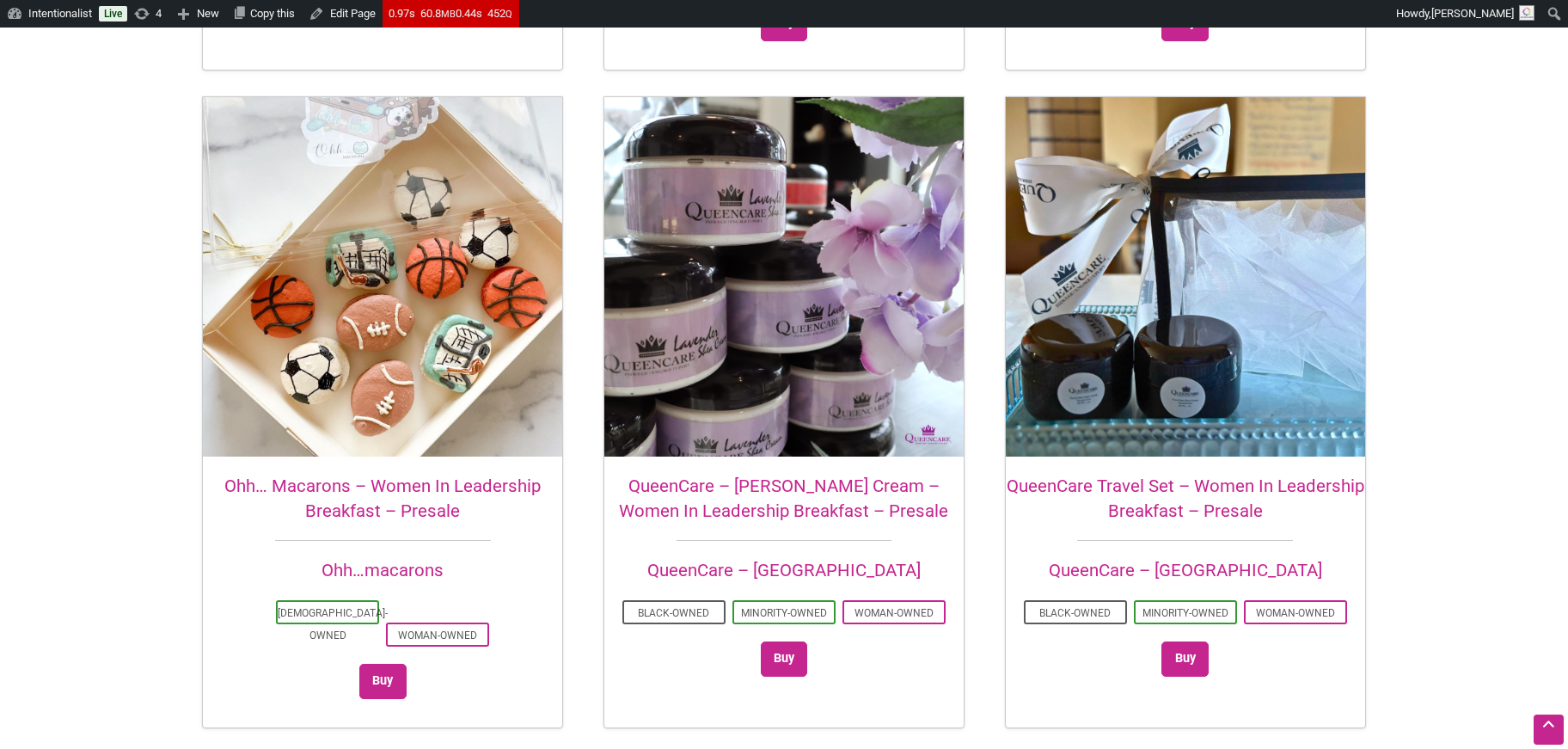
click at [1233, 309] on img at bounding box center [1186, 277] width 360 height 360
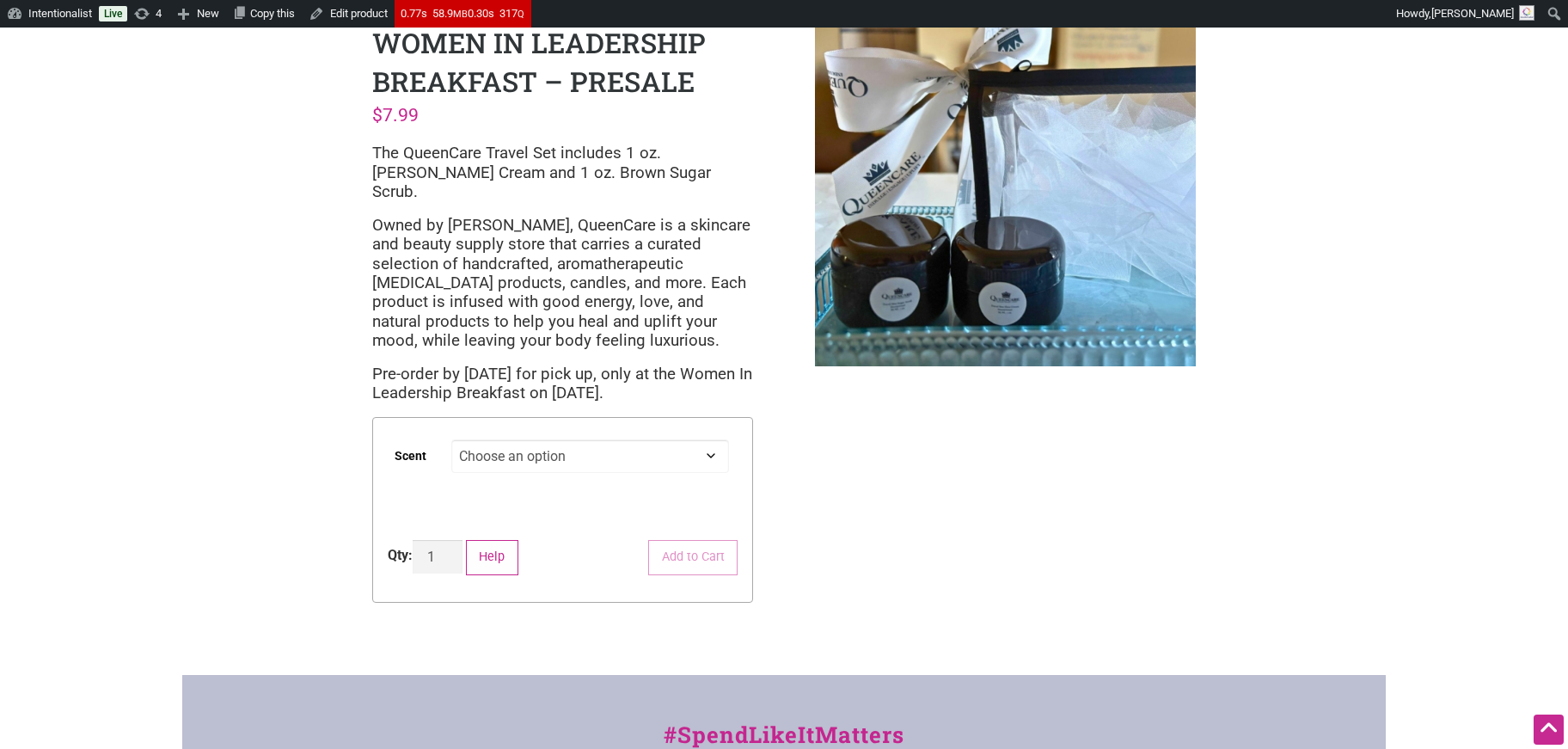
scroll to position [125, 0]
click at [710, 439] on select "Choose an option HoneyWood Mango Sandalwood Lavender" at bounding box center [591, 455] width 279 height 33
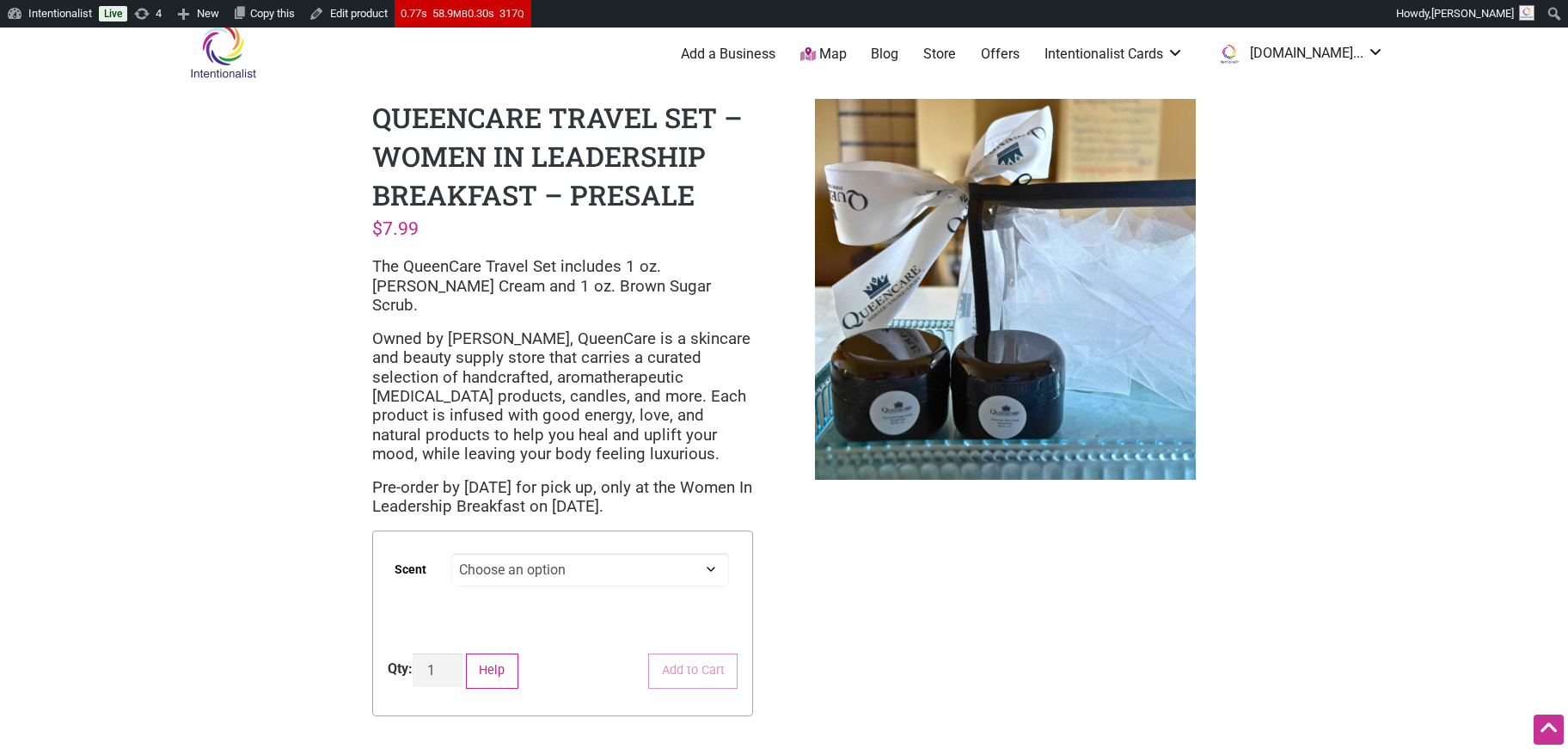
scroll to position [0, 0]
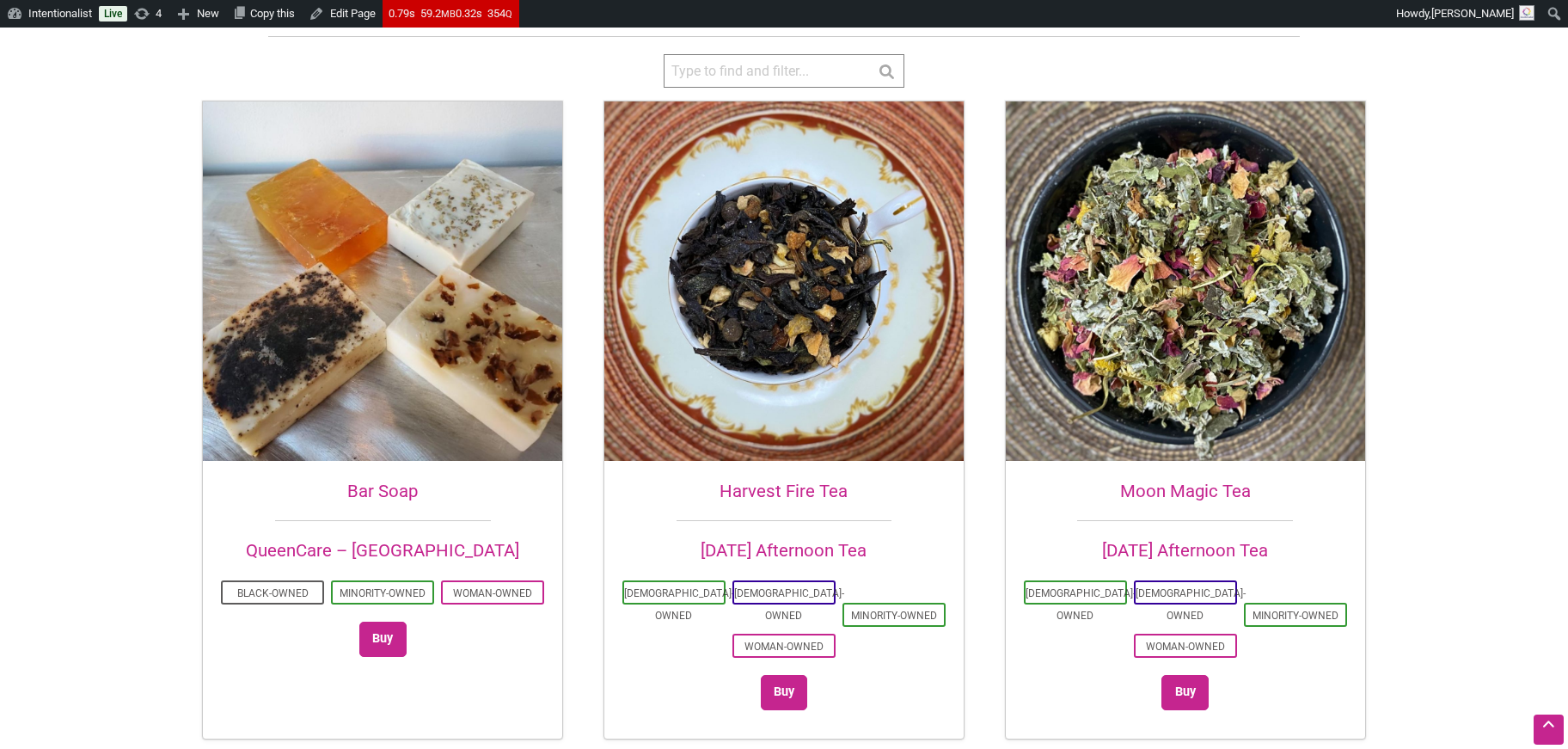
scroll to position [433, 0]
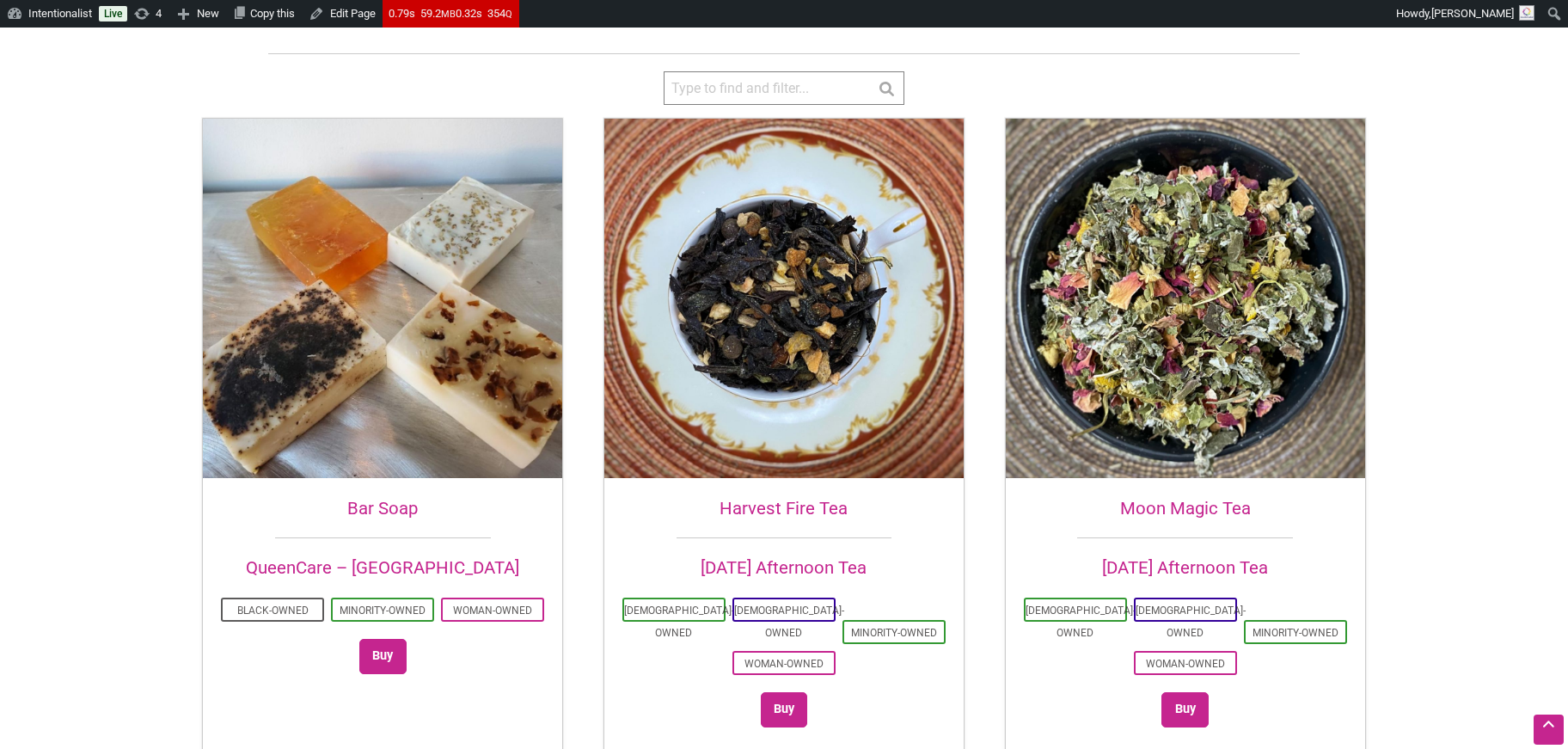
click at [419, 296] on img at bounding box center [382, 298] width 360 height 360
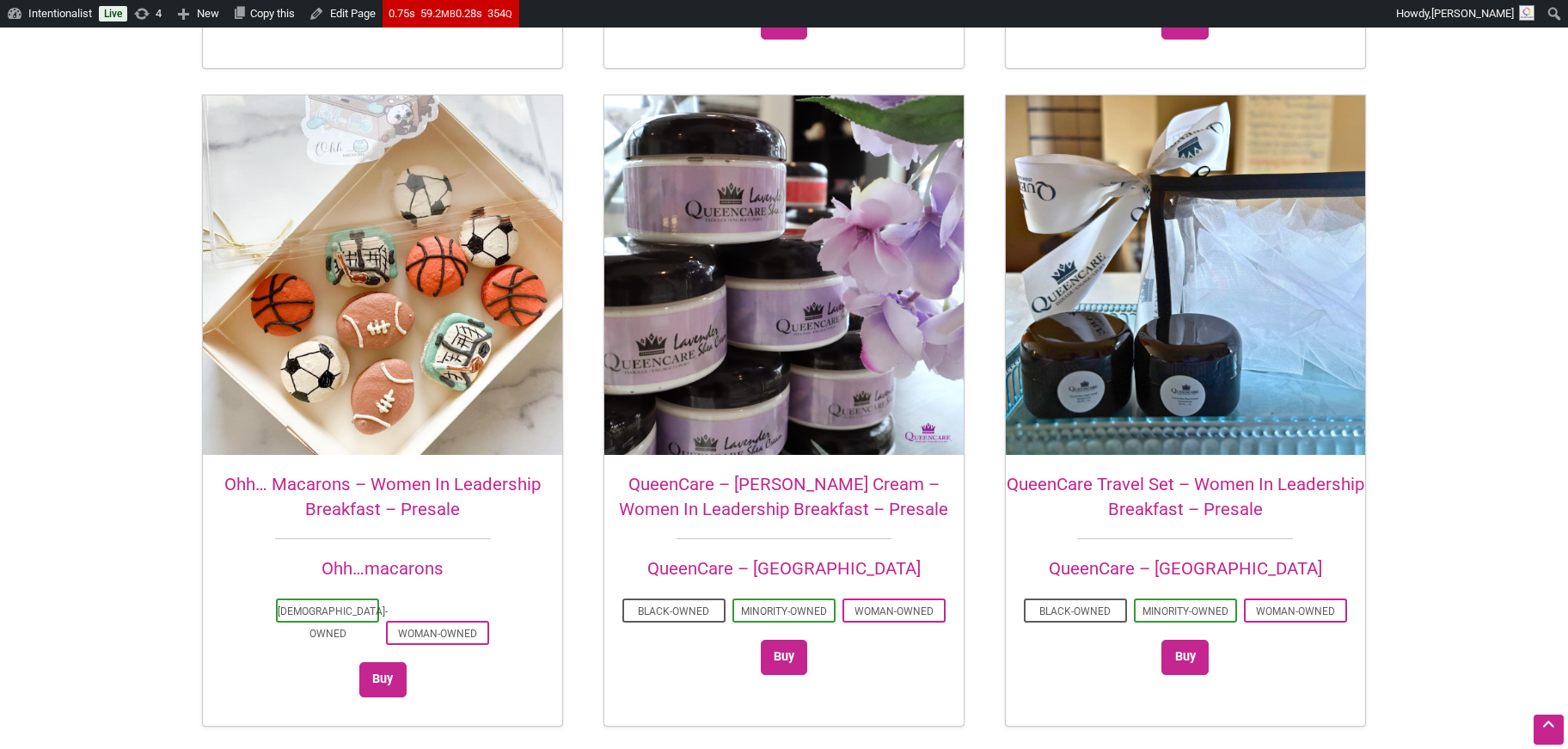
scroll to position [1123, 0]
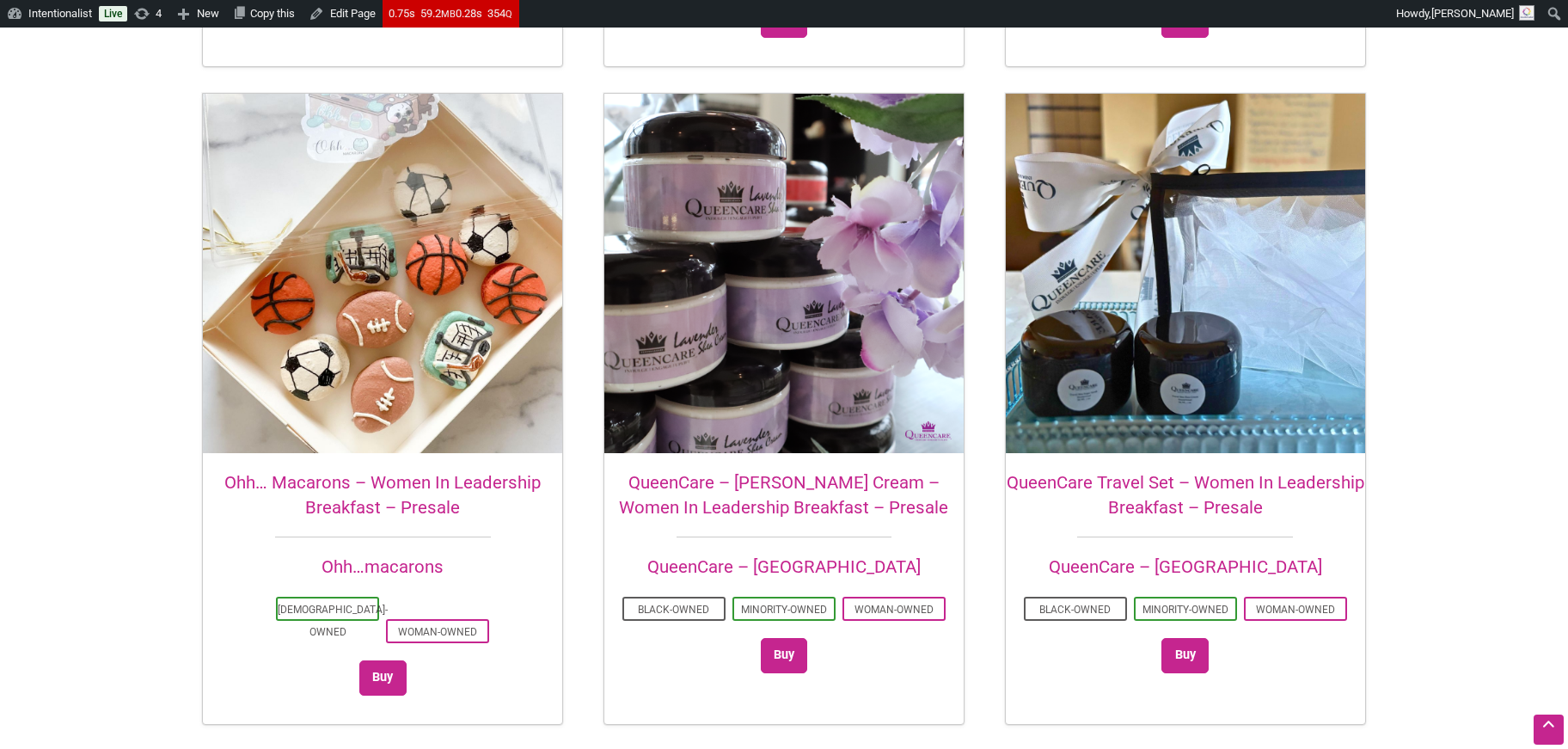
click at [1129, 470] on h2 "QueenCare Travel Set – Women In Leadership Breakfast – Presale" at bounding box center [1186, 495] width 360 height 49
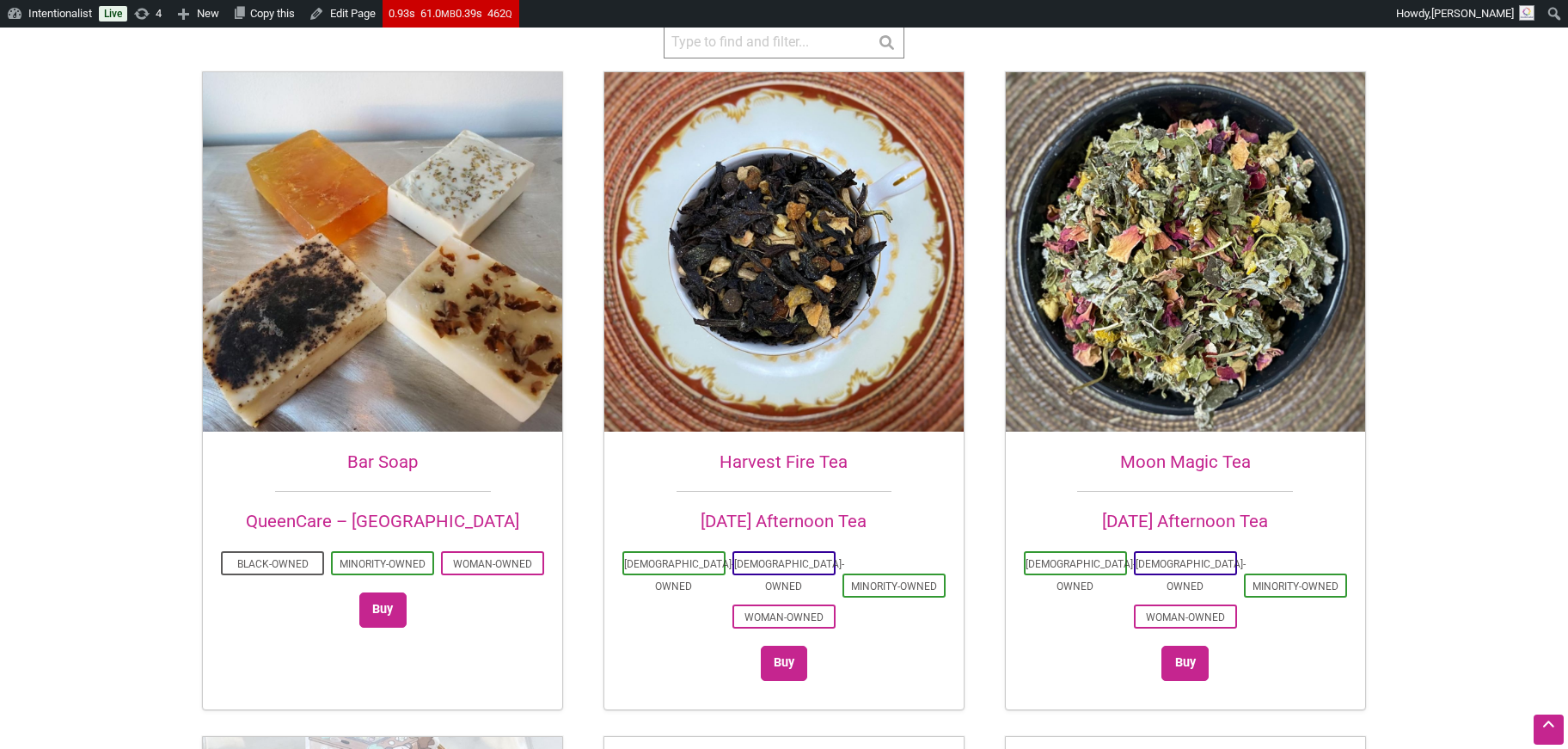
scroll to position [479, 0]
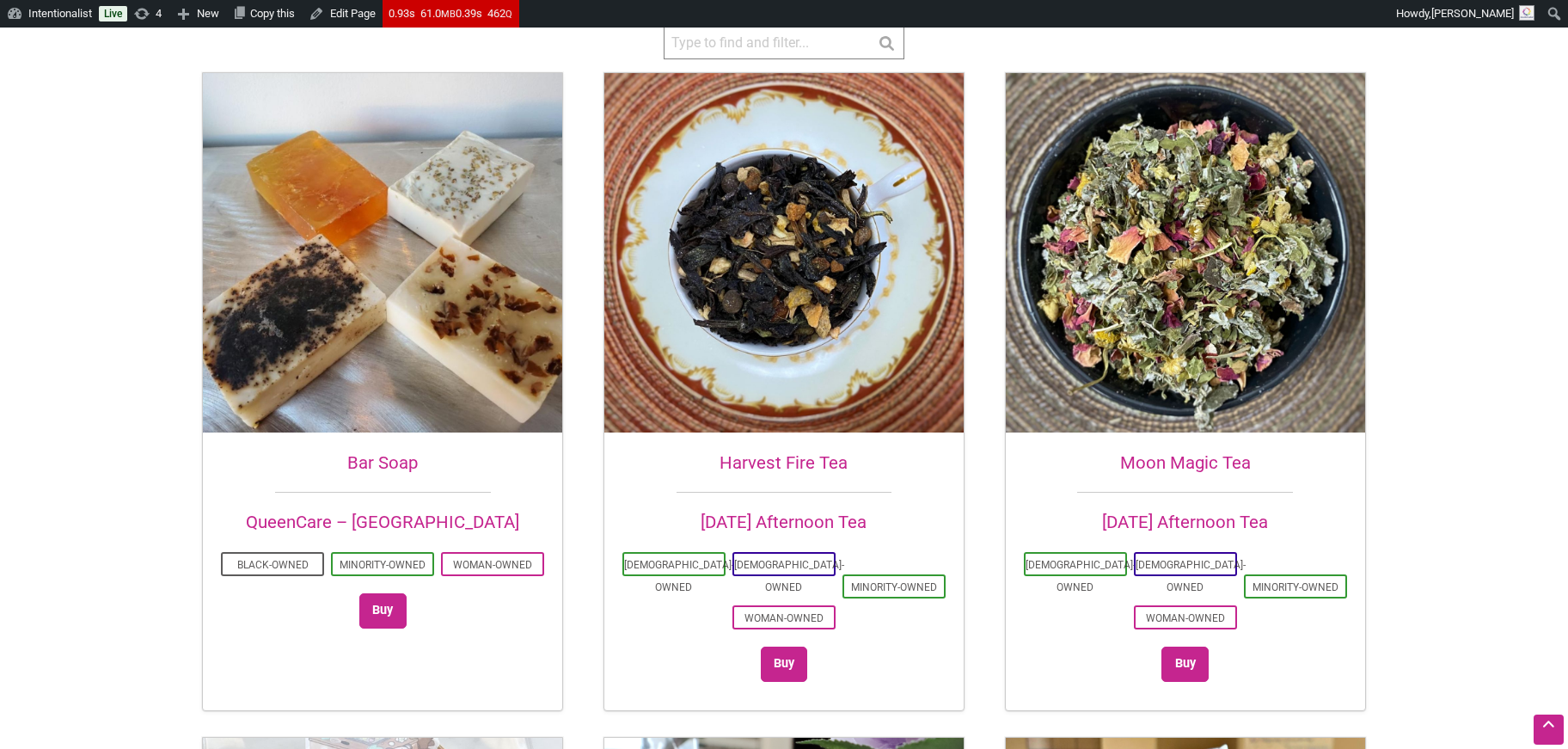
click at [387, 240] on img at bounding box center [382, 253] width 360 height 360
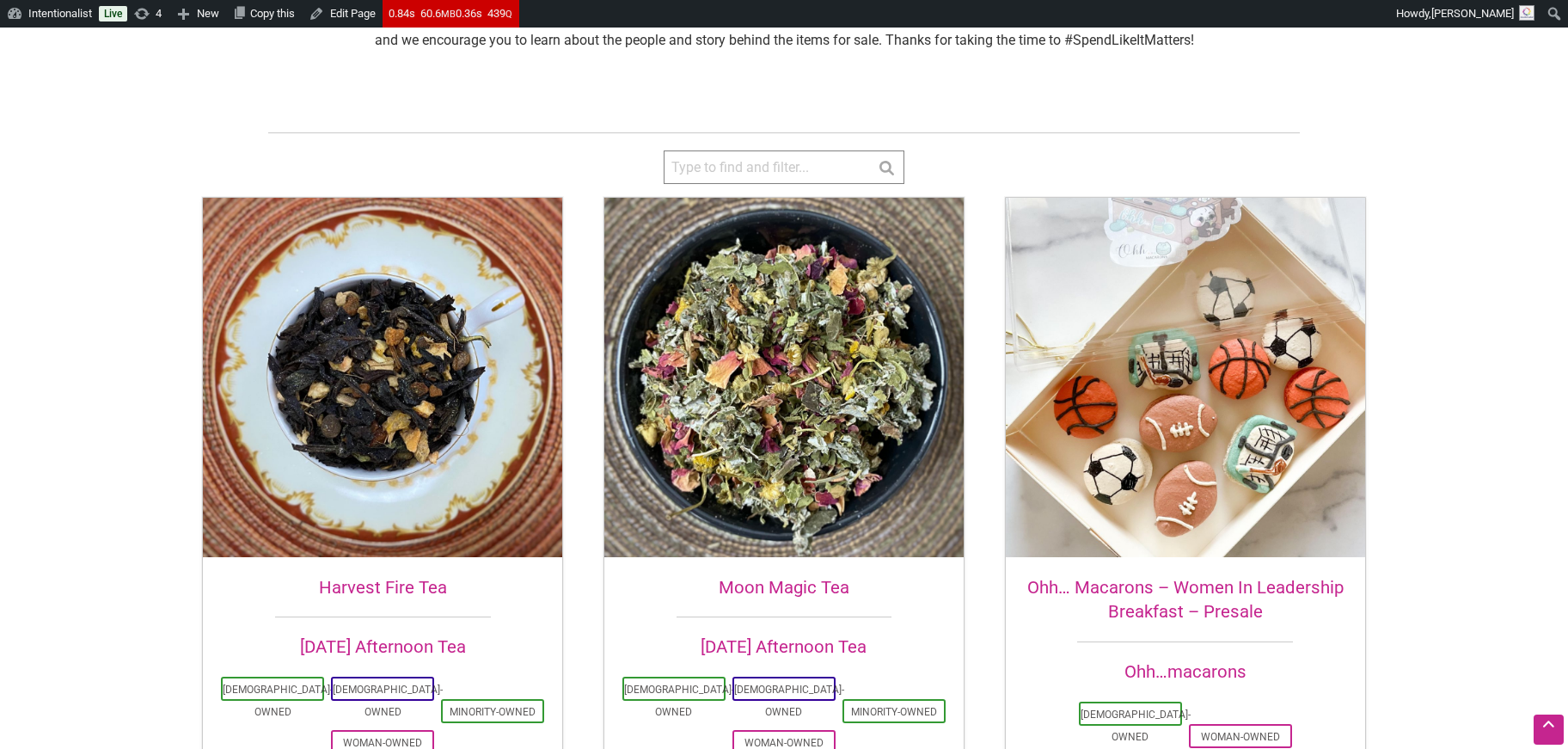
scroll to position [356, 0]
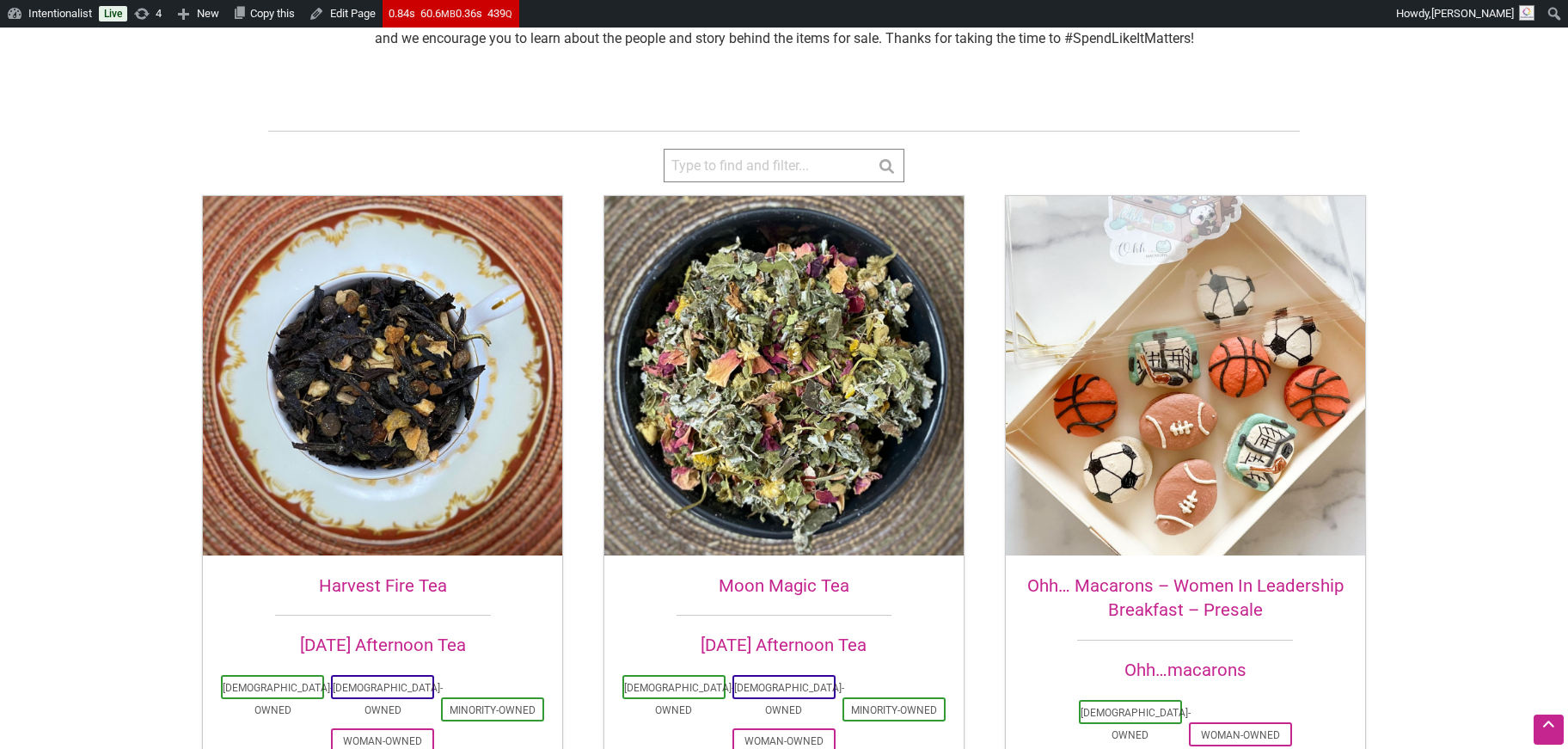
click at [771, 395] on img at bounding box center [784, 375] width 360 height 360
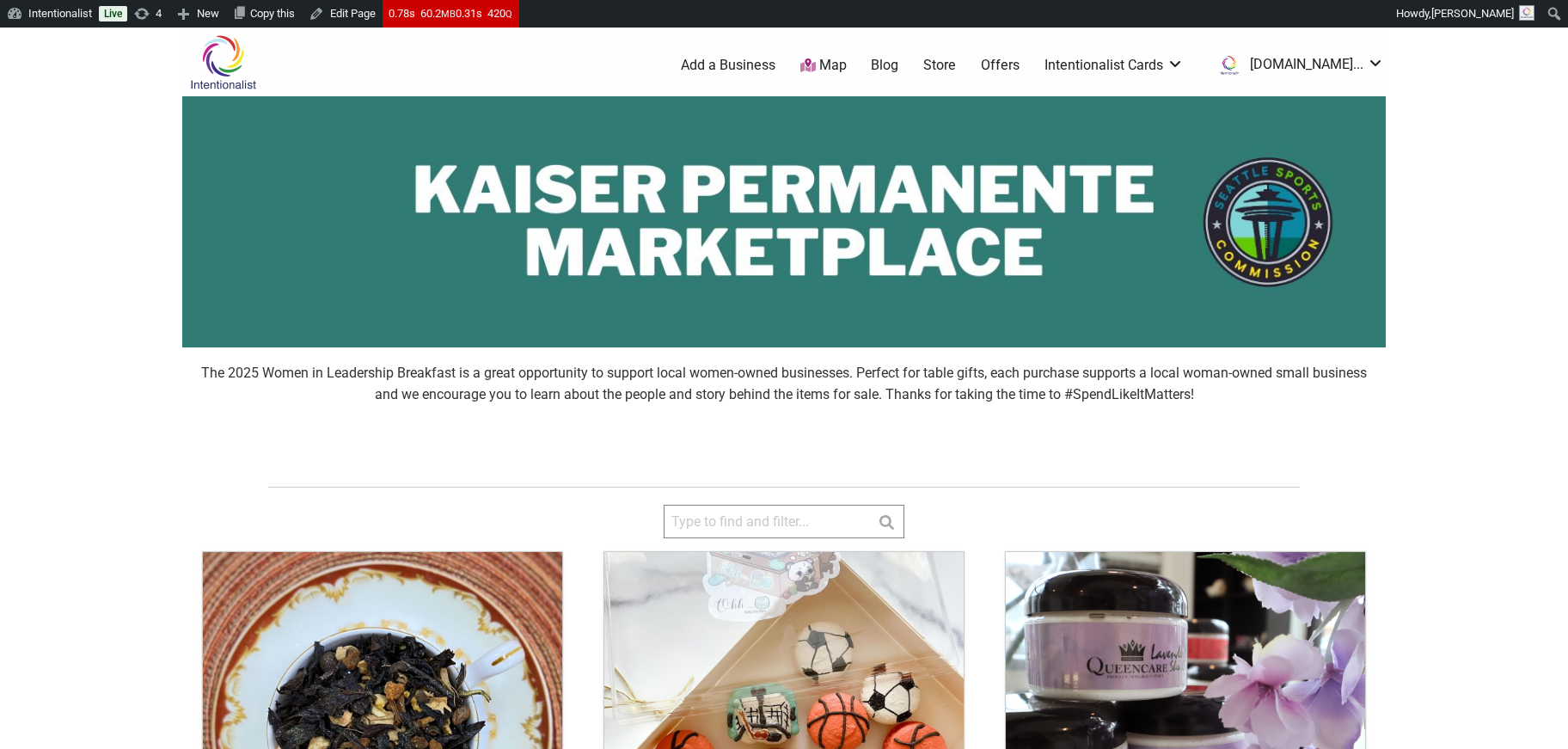
click at [220, 46] on img at bounding box center [223, 62] width 82 height 56
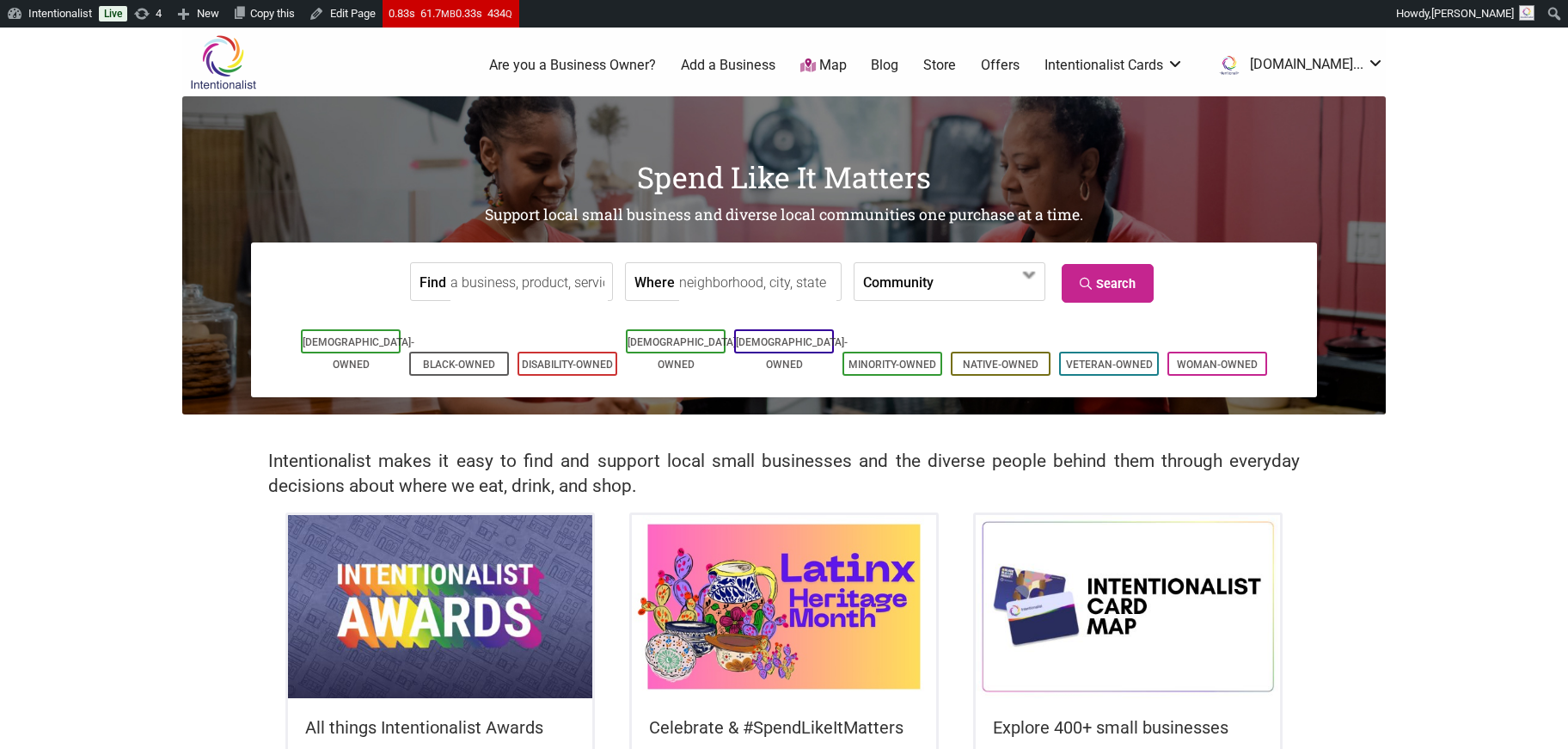
click at [476, 285] on input "Find" at bounding box center [529, 282] width 158 height 38
click at [484, 327] on div "Café Calaveras" at bounding box center [532, 321] width 145 height 33
type input "Café Calaveras"
